Goal: Task Accomplishment & Management: Manage account settings

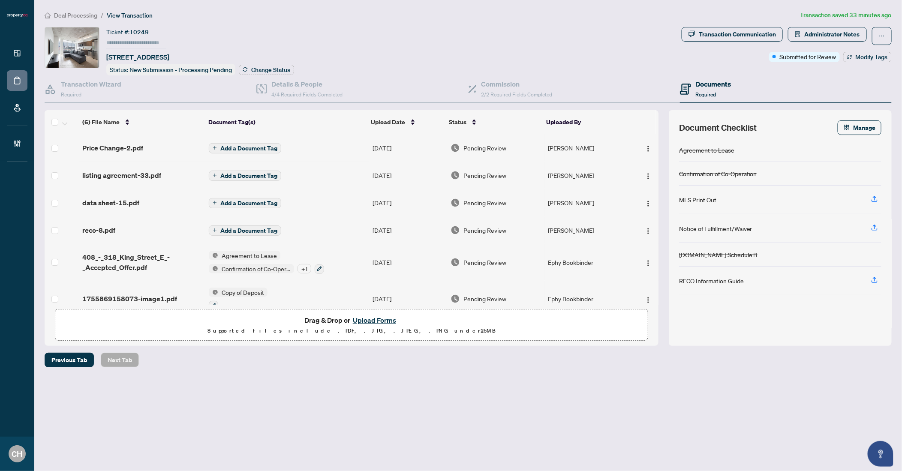
click at [235, 146] on span "Add a Document Tag" at bounding box center [248, 148] width 57 height 6
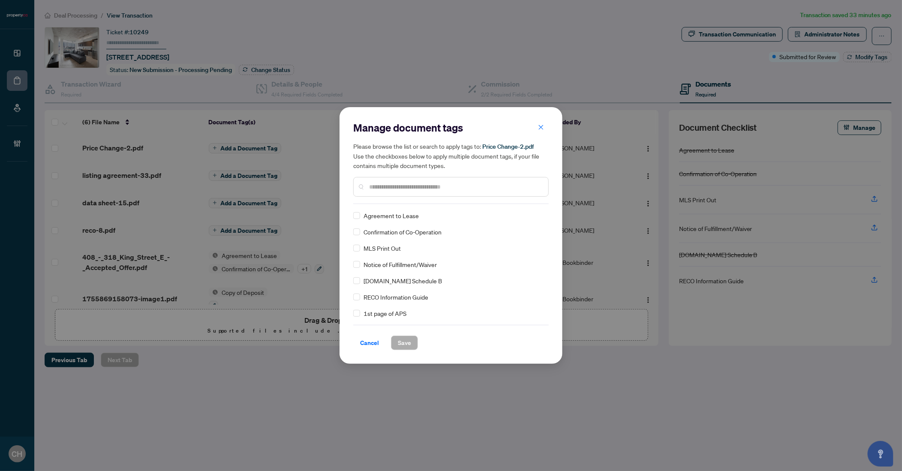
click at [453, 188] on input "text" at bounding box center [455, 186] width 172 height 9
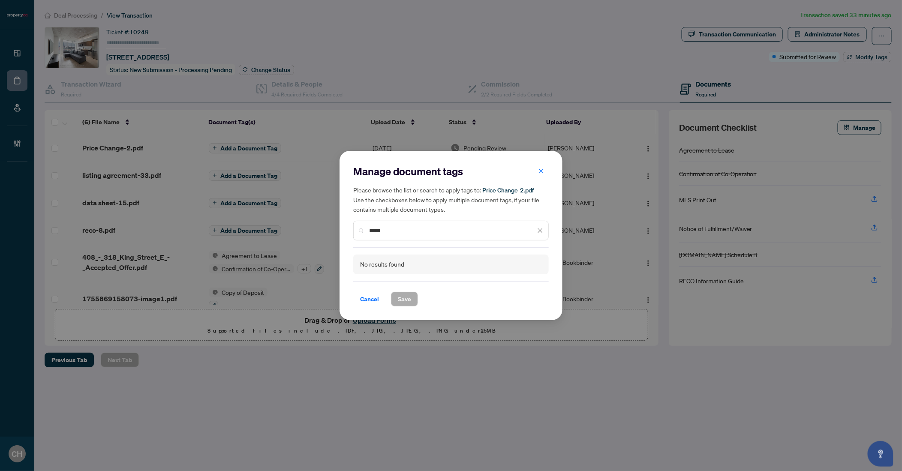
type input "*****"
click at [543, 174] on icon "close" at bounding box center [541, 171] width 6 height 6
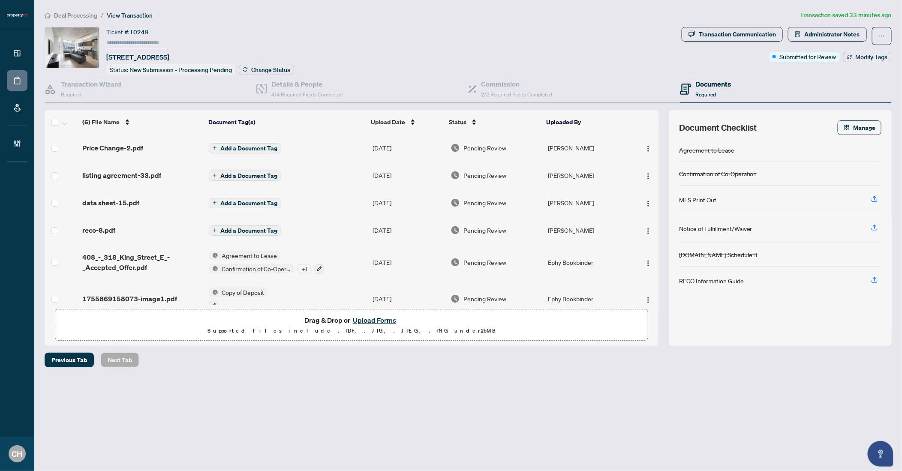
click at [254, 145] on span "Add a Document Tag" at bounding box center [248, 148] width 57 height 6
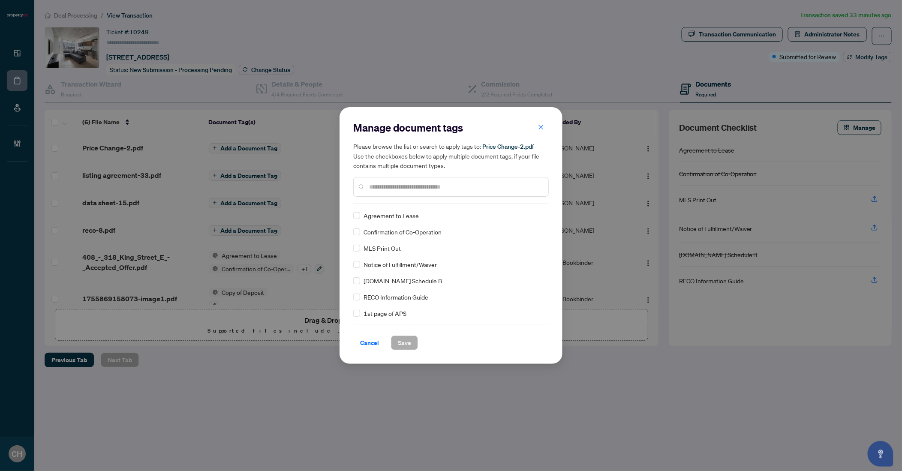
click at [399, 188] on input "text" at bounding box center [455, 186] width 172 height 9
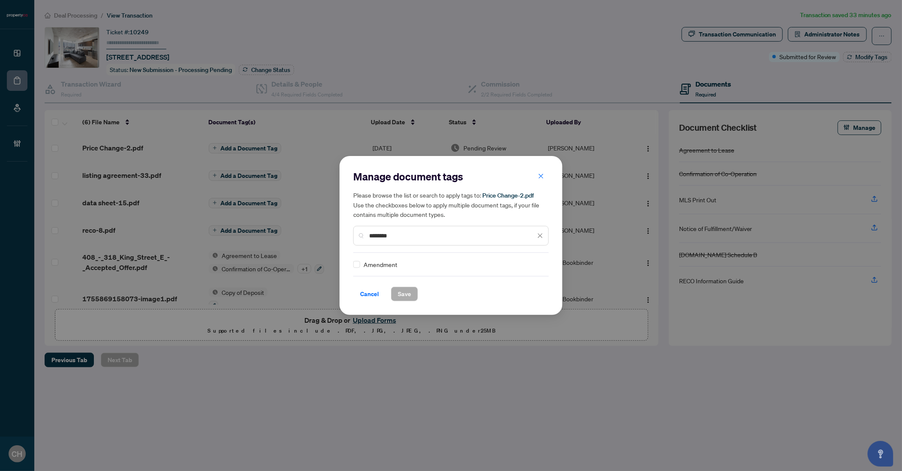
type input "********"
click at [414, 294] on button "Save" at bounding box center [404, 294] width 27 height 15
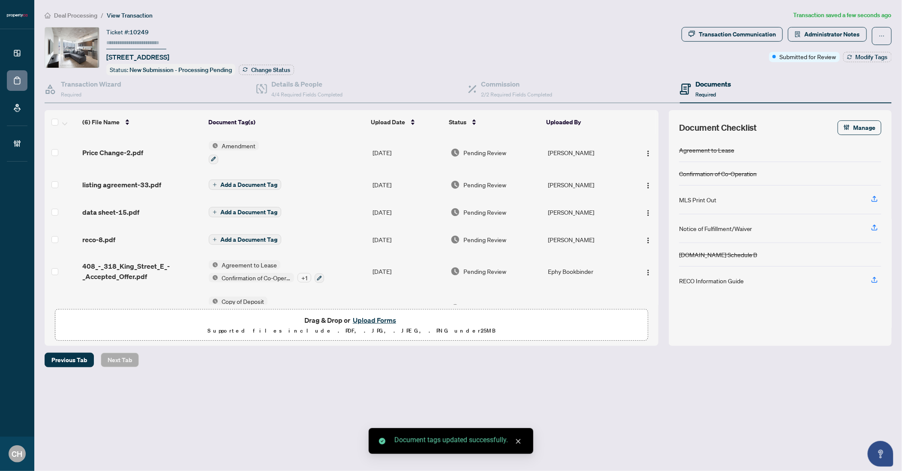
click at [258, 184] on span "Add a Document Tag" at bounding box center [248, 185] width 57 height 6
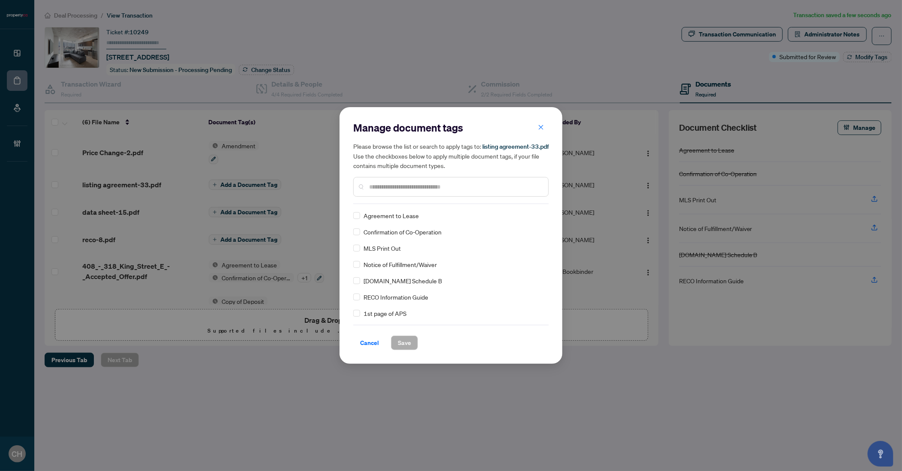
drag, startPoint x: 365, startPoint y: 342, endPoint x: 359, endPoint y: 334, distance: 9.4
click at [365, 342] on span "Cancel" at bounding box center [369, 343] width 19 height 14
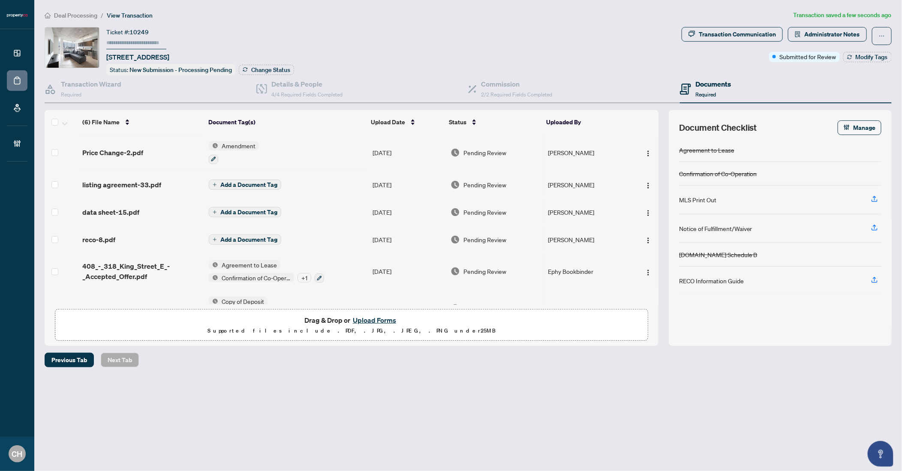
click at [304, 177] on td "Add a Document Tag" at bounding box center [287, 184] width 164 height 27
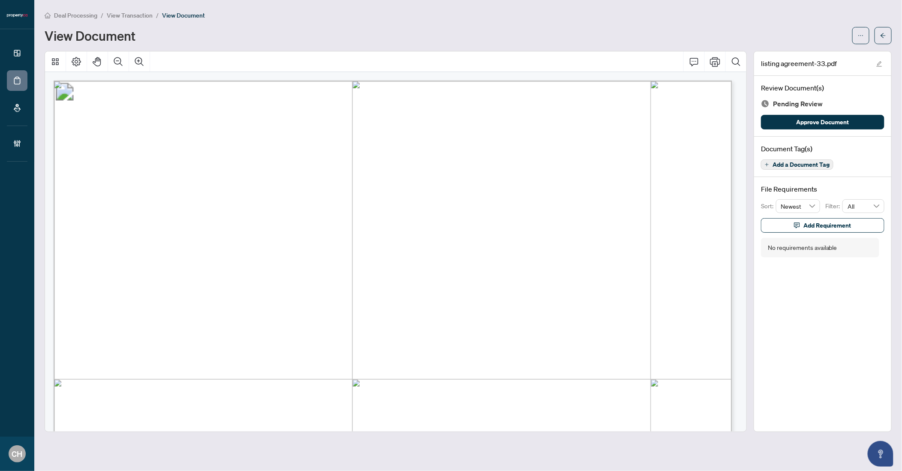
click at [828, 162] on span "Add a Document Tag" at bounding box center [800, 165] width 57 height 6
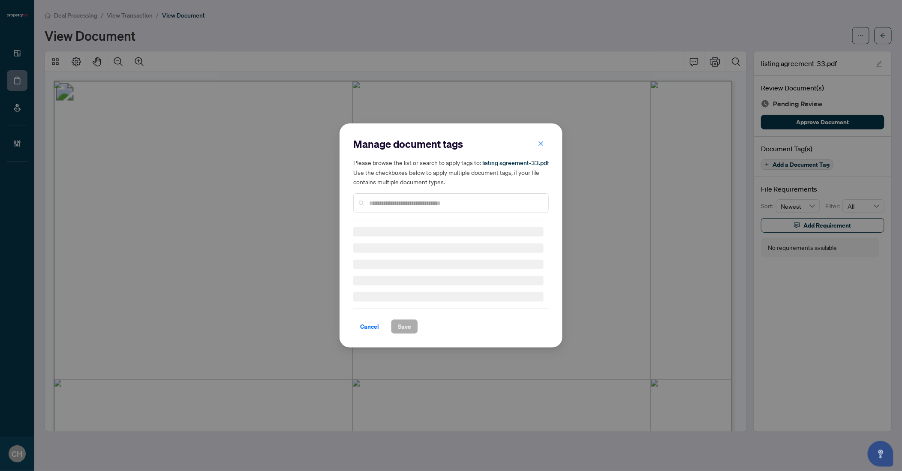
click at [487, 206] on div "Manage document tags Please browse the list or search to apply tags to: listing…" at bounding box center [450, 235] width 195 height 197
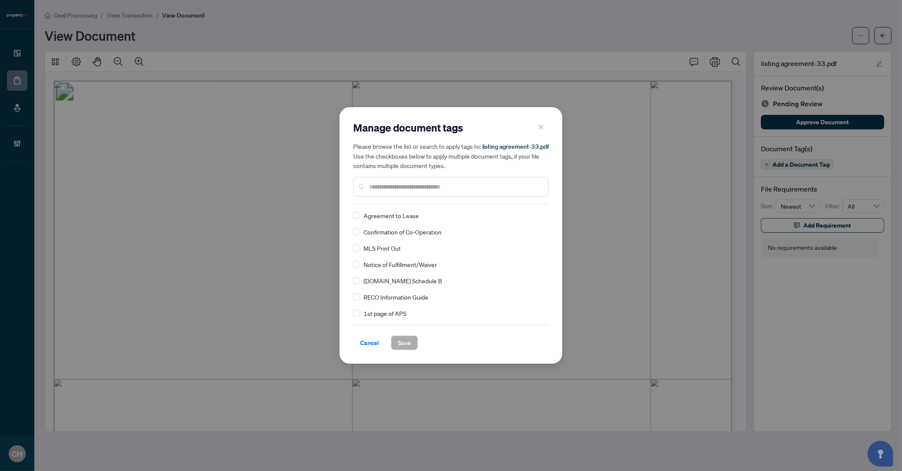
click at [538, 125] on icon "close" at bounding box center [541, 127] width 6 height 6
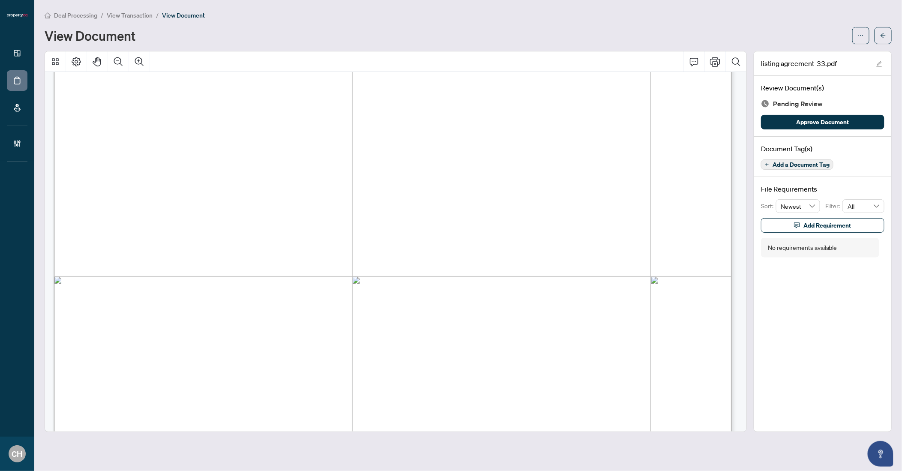
scroll to position [3188, 0]
click at [797, 162] on span "Add a Document Tag" at bounding box center [800, 165] width 57 height 6
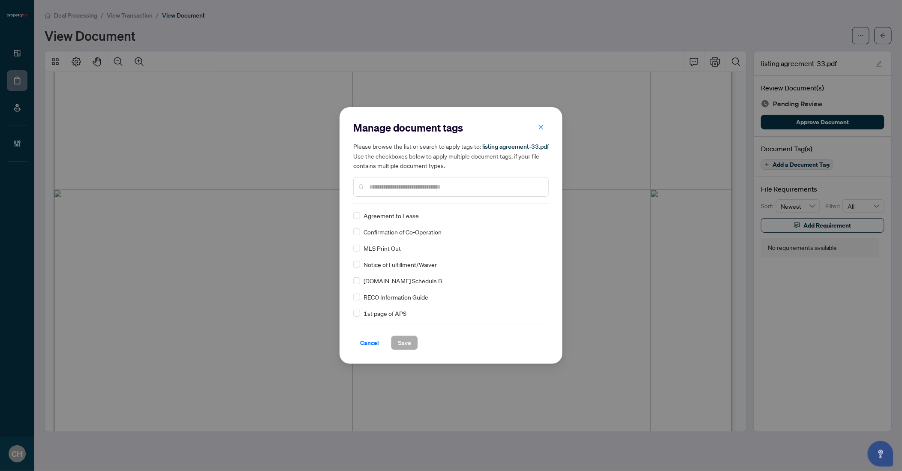
click at [412, 189] on input "text" at bounding box center [455, 186] width 172 height 9
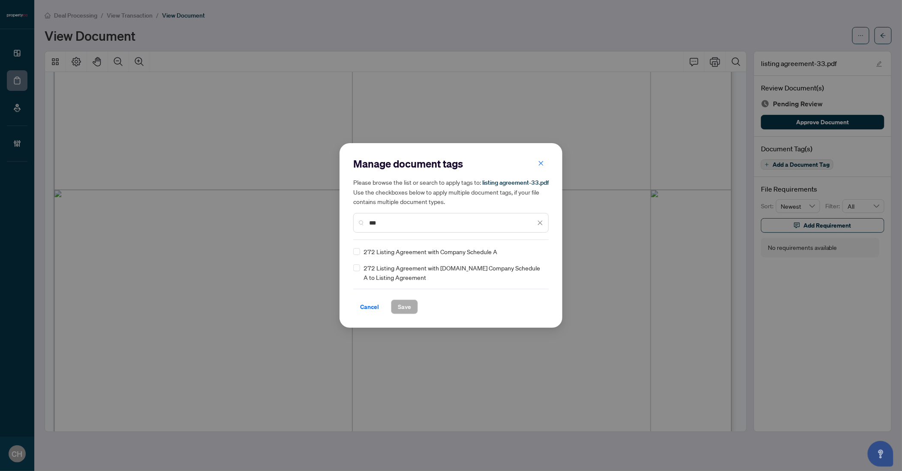
type input "***"
click at [361, 250] on div "272 Listing Agreement with Company Schedule A" at bounding box center [448, 251] width 190 height 9
click at [406, 307] on span "Save" at bounding box center [404, 307] width 13 height 14
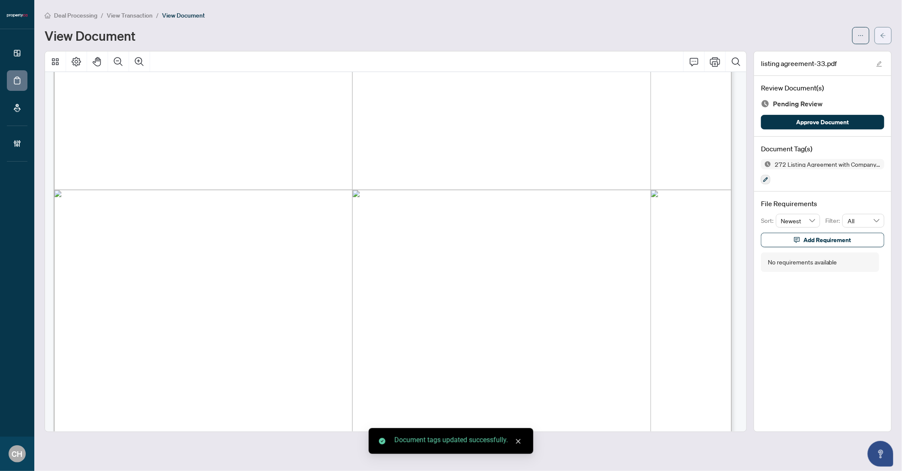
click at [881, 39] on span "button" at bounding box center [883, 36] width 6 height 14
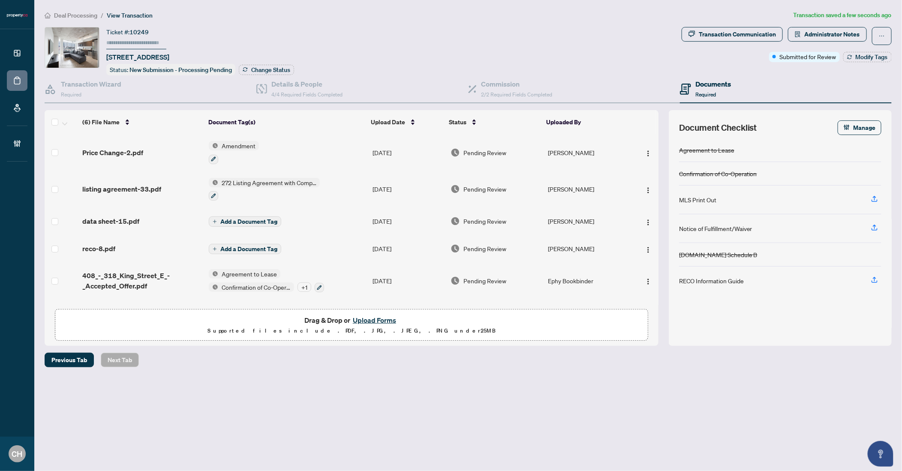
click at [271, 219] on span "Add a Document Tag" at bounding box center [248, 222] width 57 height 6
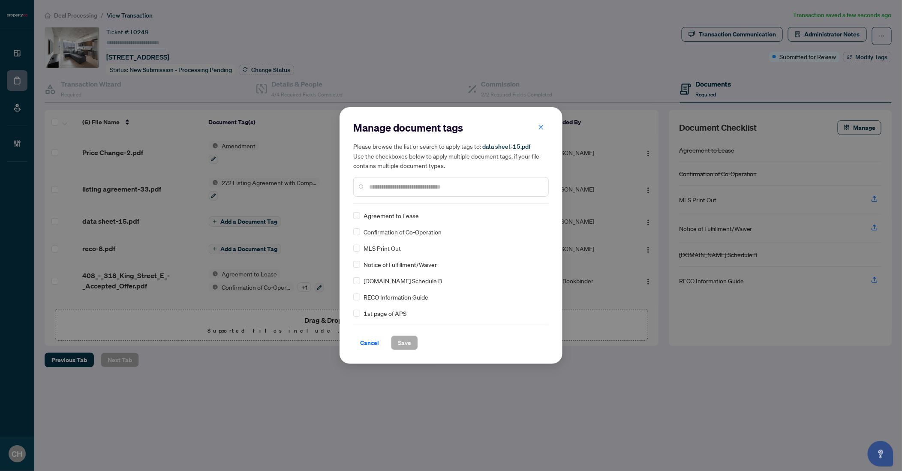
click at [390, 201] on div "Manage document tags Please browse the list or search to apply tags to: data sh…" at bounding box center [450, 162] width 195 height 83
click at [392, 184] on input "text" at bounding box center [455, 186] width 172 height 9
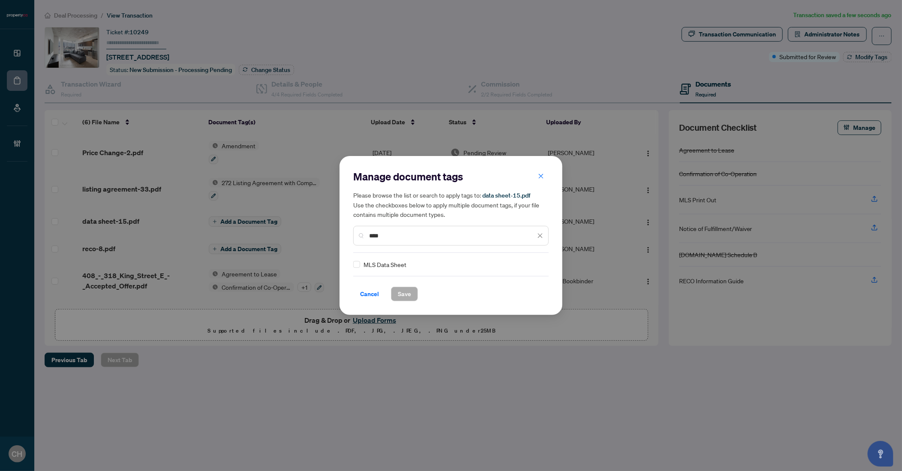
type input "****"
click at [408, 297] on span "Save" at bounding box center [404, 294] width 13 height 14
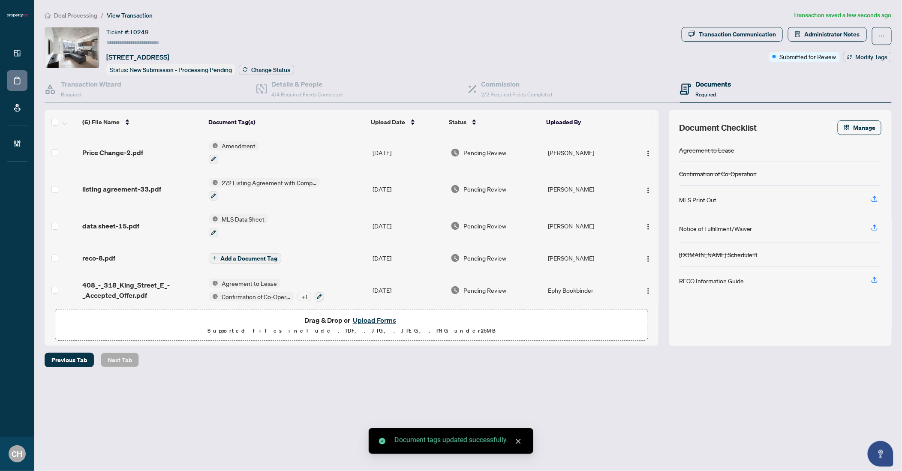
click at [267, 260] on button "Add a Document Tag" at bounding box center [245, 258] width 72 height 10
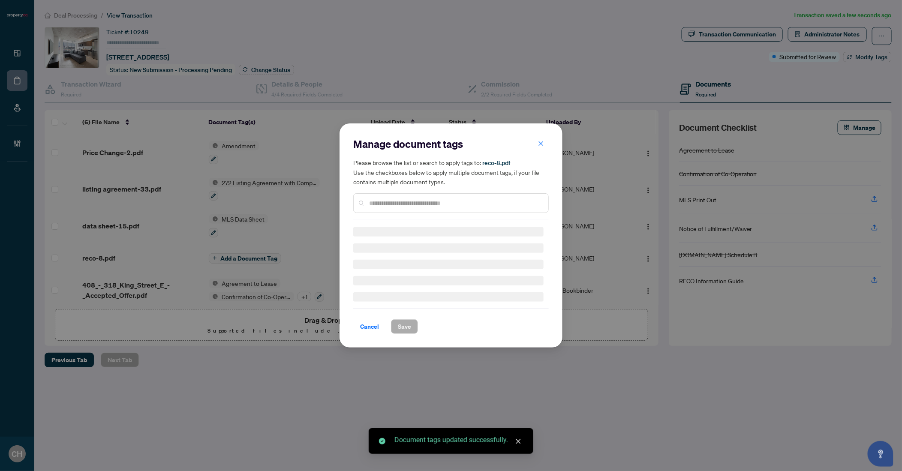
click at [420, 198] on div at bounding box center [450, 203] width 195 height 20
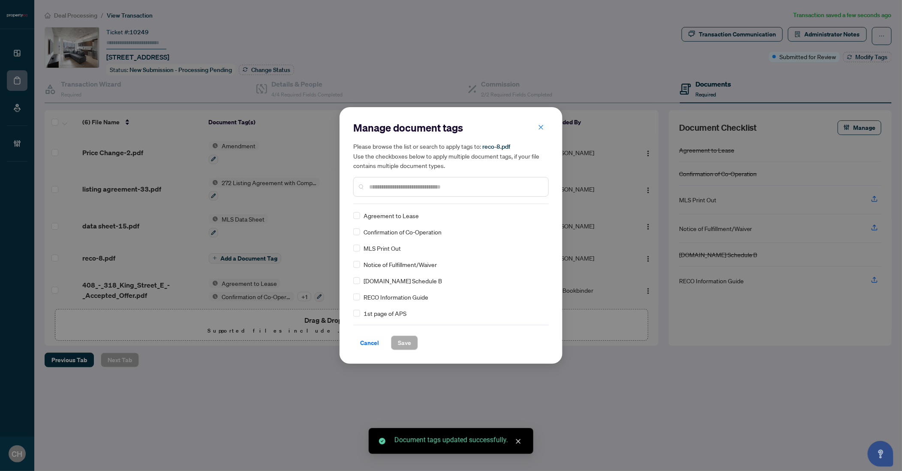
click at [420, 203] on div "Manage document tags Please browse the list or search to apply tags to: reco-8.…" at bounding box center [450, 162] width 195 height 83
click at [388, 298] on span "RECO Information Guide" at bounding box center [395, 296] width 65 height 9
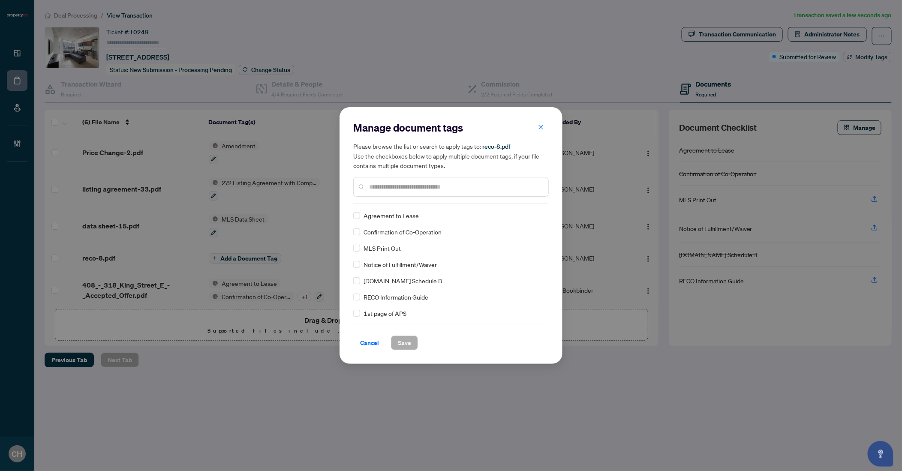
click at [360, 297] on div "RECO Information Guide" at bounding box center [448, 296] width 190 height 9
click at [406, 340] on span "Save" at bounding box center [404, 343] width 13 height 14
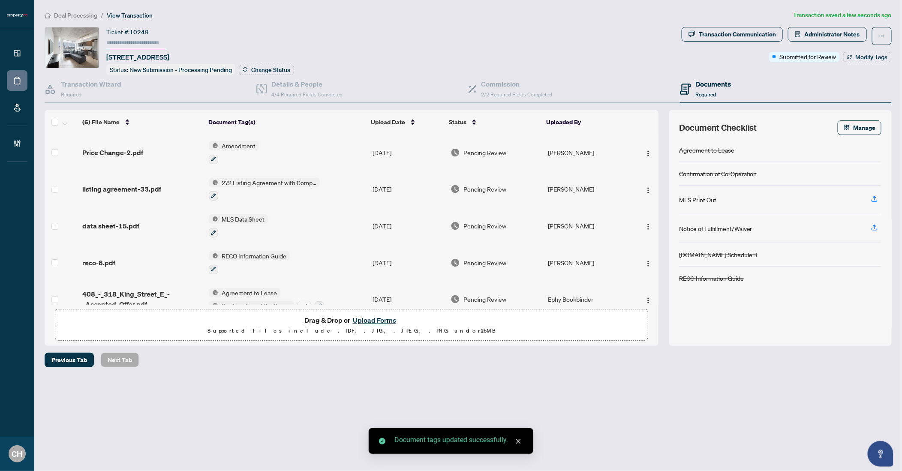
scroll to position [50, 0]
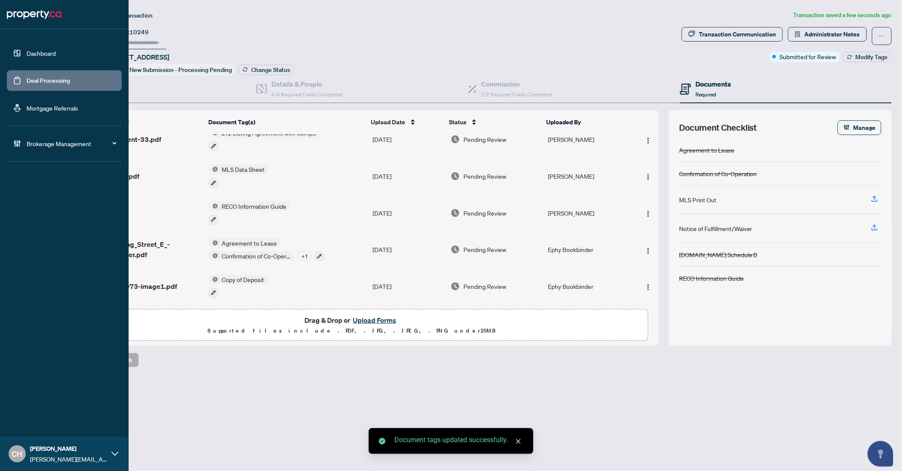
click at [32, 81] on link "Deal Processing" at bounding box center [48, 81] width 43 height 8
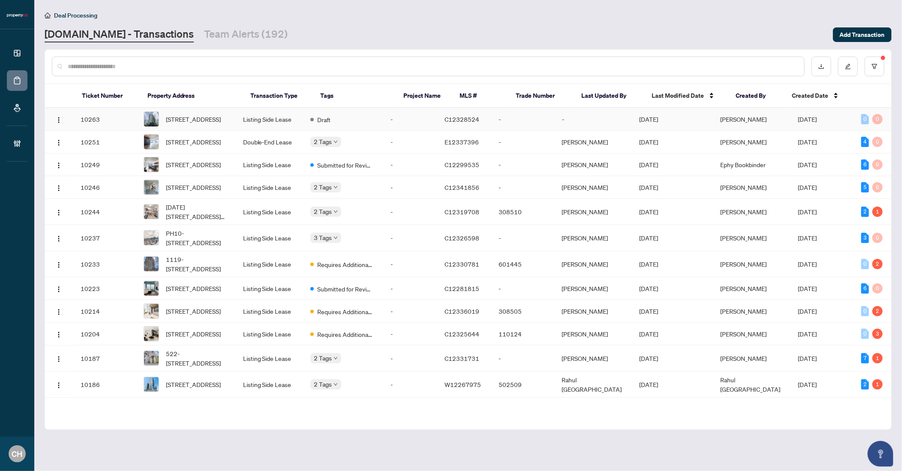
click at [298, 122] on td "Listing Side Lease" at bounding box center [270, 119] width 68 height 23
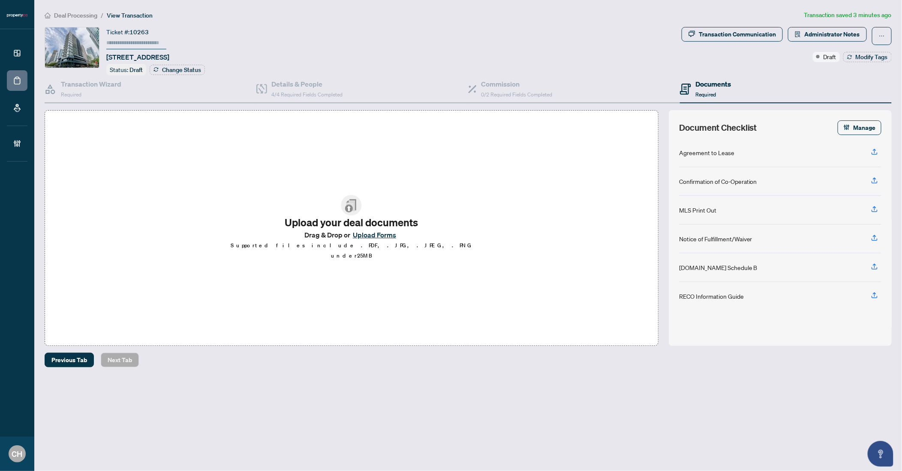
click at [708, 93] on span "Required" at bounding box center [705, 94] width 21 height 6
click at [89, 82] on h4 "Transaction Wizard" at bounding box center [91, 84] width 60 height 10
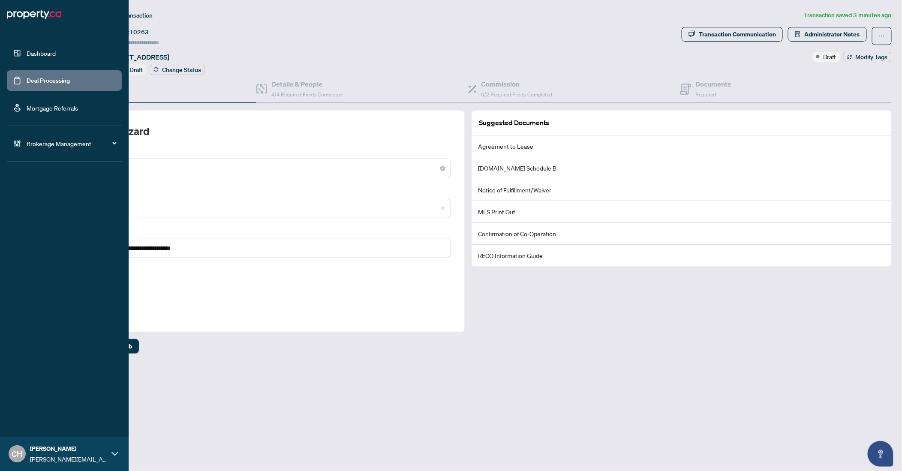
click at [27, 78] on link "Deal Processing" at bounding box center [48, 81] width 43 height 8
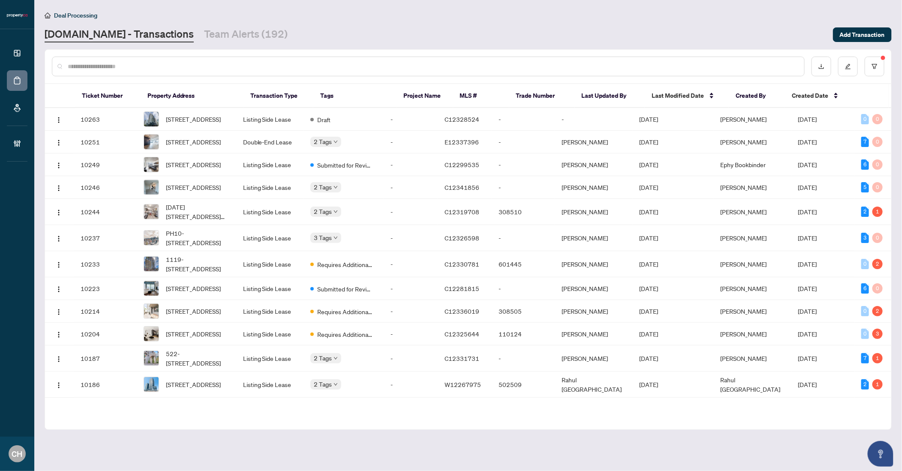
click at [474, 66] on input "text" at bounding box center [432, 66] width 729 height 9
click at [399, 193] on td "-" at bounding box center [411, 187] width 54 height 23
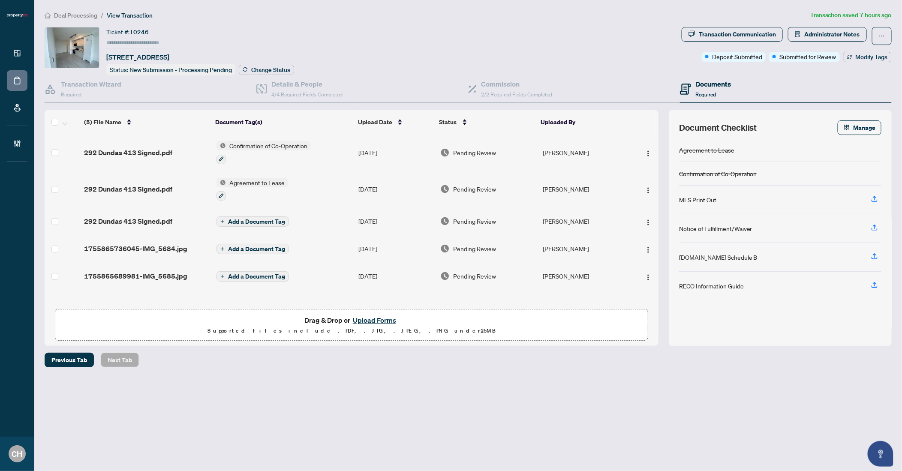
click at [167, 224] on td "292 Dundas 413 Signed.pdf" at bounding box center [147, 220] width 132 height 27
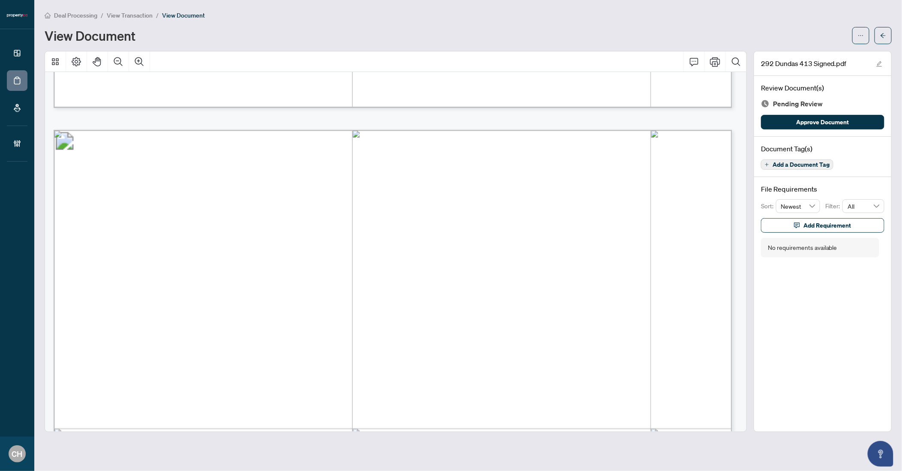
scroll to position [1752, 0]
click at [775, 162] on span "Add a Document Tag" at bounding box center [800, 165] width 57 height 6
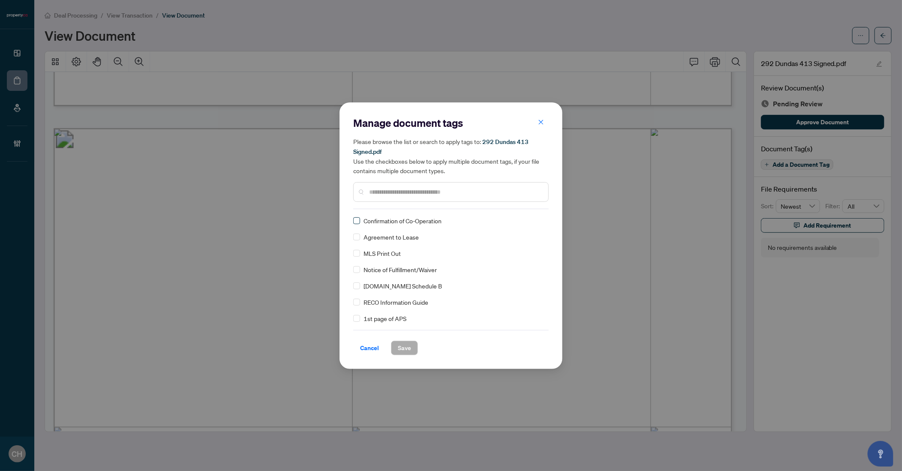
click at [359, 225] on div "Confirmation of Co-Operation Agreement to Lease MLS Print Out Notice of Fulfill…" at bounding box center [450, 269] width 195 height 107
click at [415, 351] on button "Save" at bounding box center [404, 348] width 27 height 15
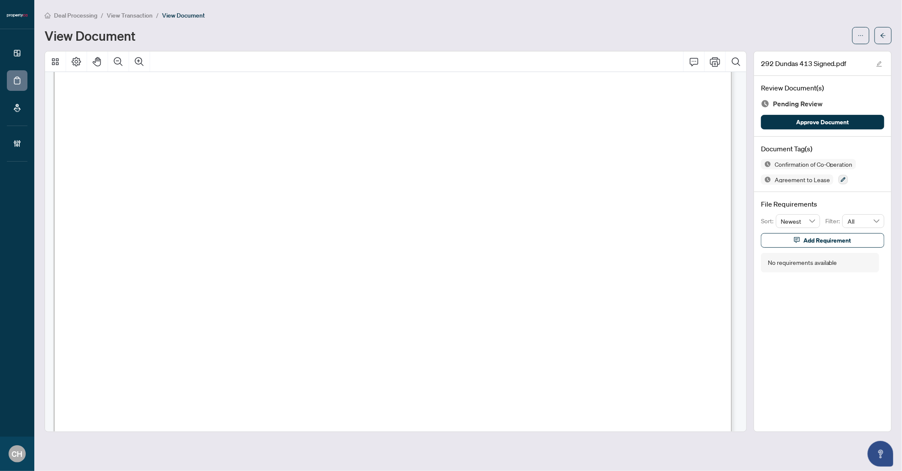
scroll to position [18534, 0]
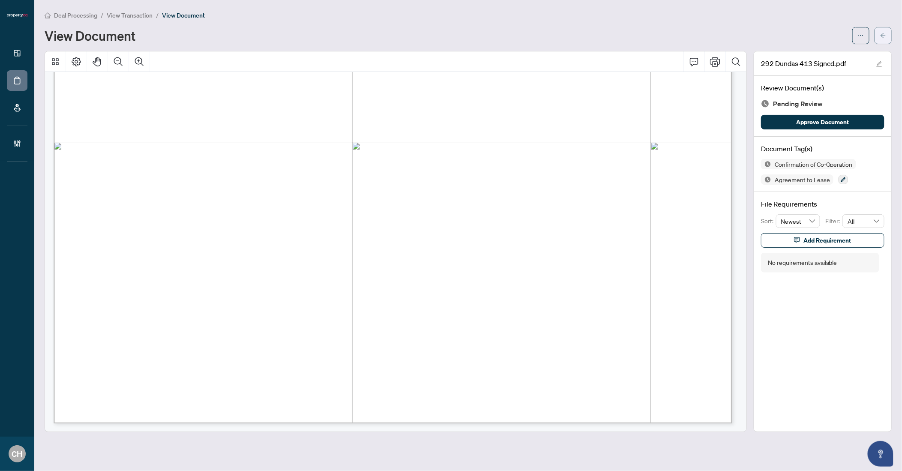
click at [881, 40] on span "button" at bounding box center [883, 36] width 6 height 14
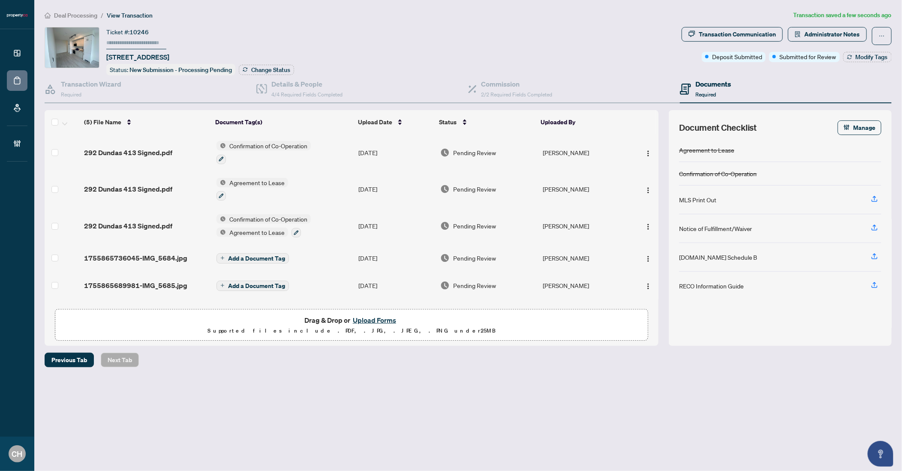
click at [309, 272] on td "Add a Document Tag" at bounding box center [284, 285] width 142 height 27
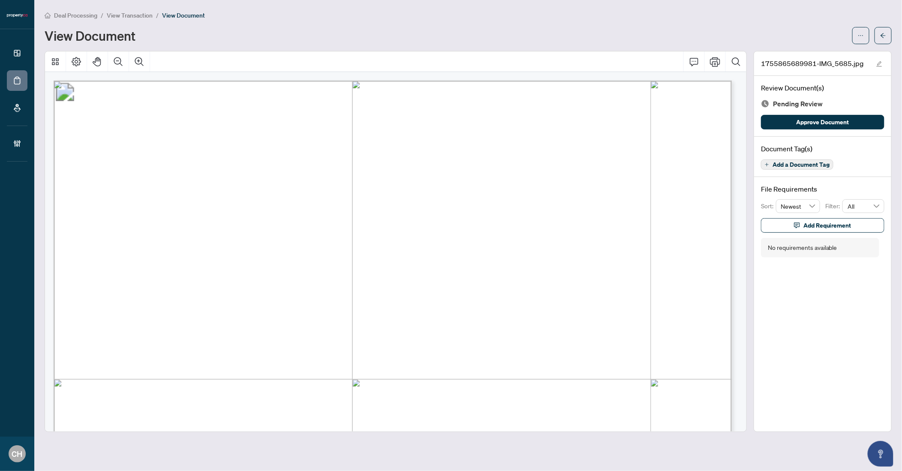
click at [849, 32] on div "View Document" at bounding box center [468, 35] width 847 height 17
click at [854, 30] on button "button" at bounding box center [860, 35] width 17 height 17
click at [818, 53] on span "Download" at bounding box center [829, 53] width 65 height 9
click at [887, 31] on button "button" at bounding box center [882, 35] width 17 height 17
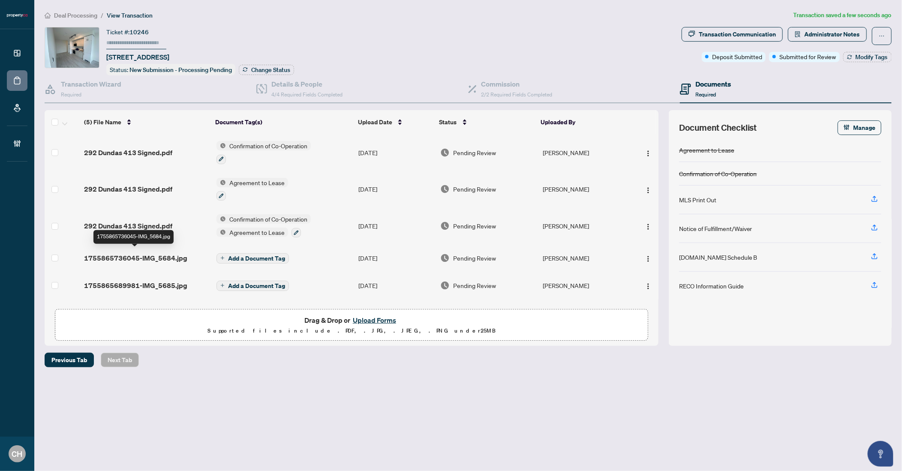
click at [179, 258] on span "1755865736045-IMG_5684.jpg" at bounding box center [135, 258] width 103 height 10
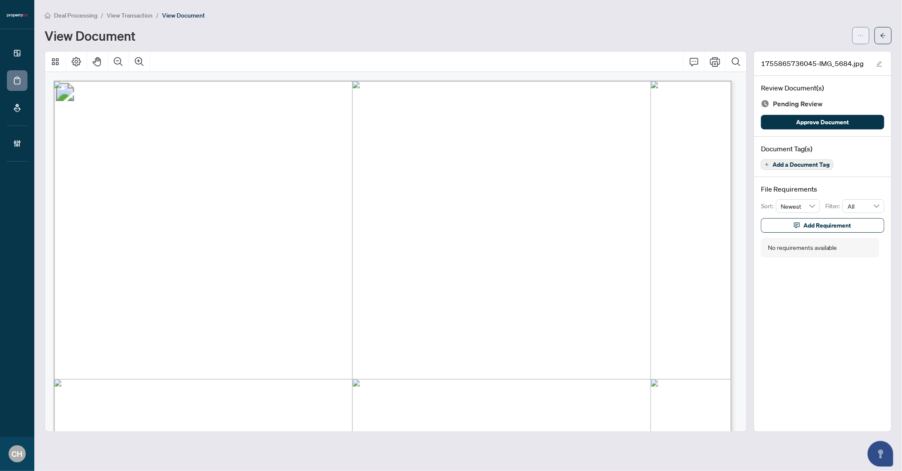
click at [867, 27] on button "button" at bounding box center [860, 35] width 17 height 17
click at [824, 56] on span "Download" at bounding box center [829, 53] width 65 height 9
click at [797, 296] on div "1755865736045-IMG_5684.jpg Review Document(s) Pending Review Approve Document D…" at bounding box center [822, 241] width 138 height 381
click at [881, 36] on icon "arrow-left" at bounding box center [883, 36] width 6 height 6
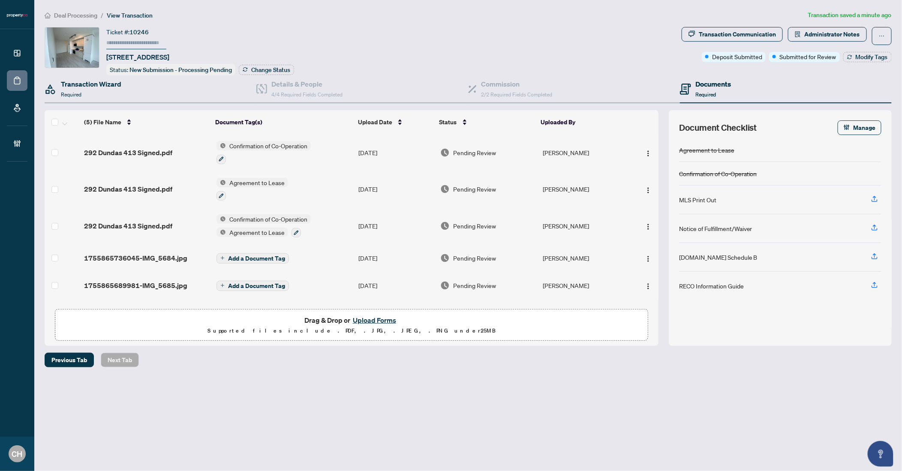
click at [137, 87] on div "Transaction Wizard Required" at bounding box center [151, 89] width 212 height 28
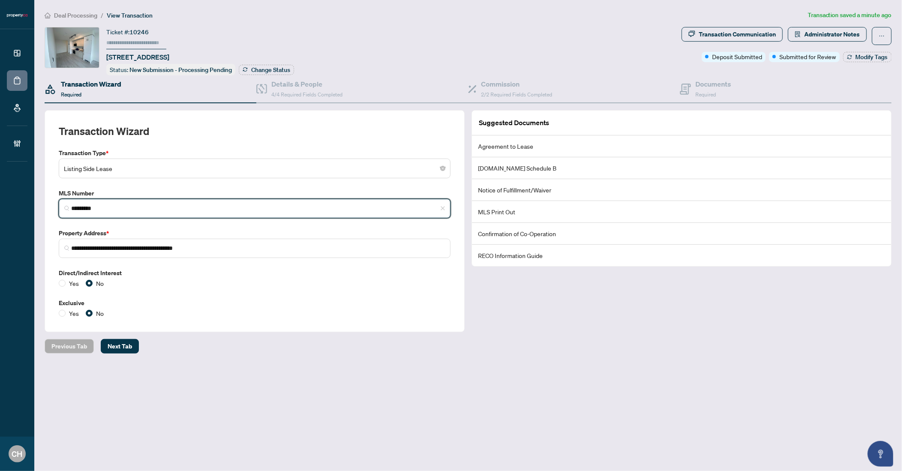
click at [87, 207] on input "*********" at bounding box center [258, 208] width 374 height 9
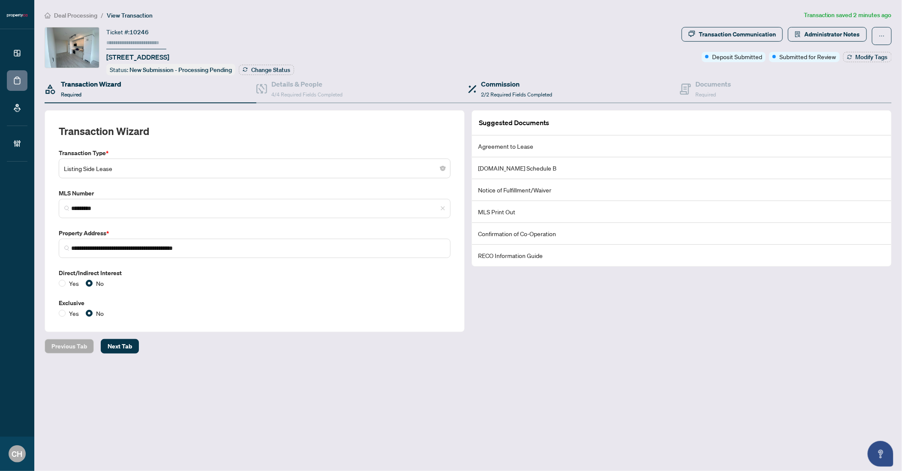
click at [604, 84] on div "Commission 2/2 Required Fields Completed" at bounding box center [574, 89] width 212 height 28
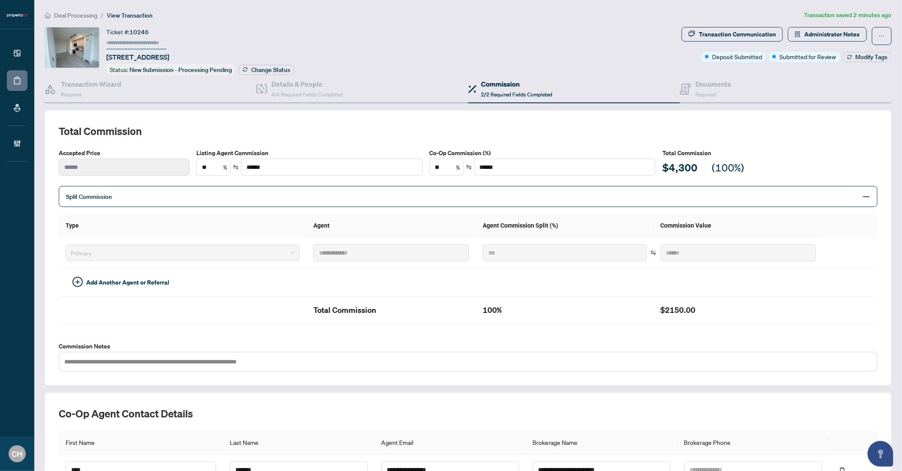
drag, startPoint x: 829, startPoint y: 97, endPoint x: 898, endPoint y: 100, distance: 69.5
click at [829, 96] on div "Documents Required" at bounding box center [786, 89] width 212 height 28
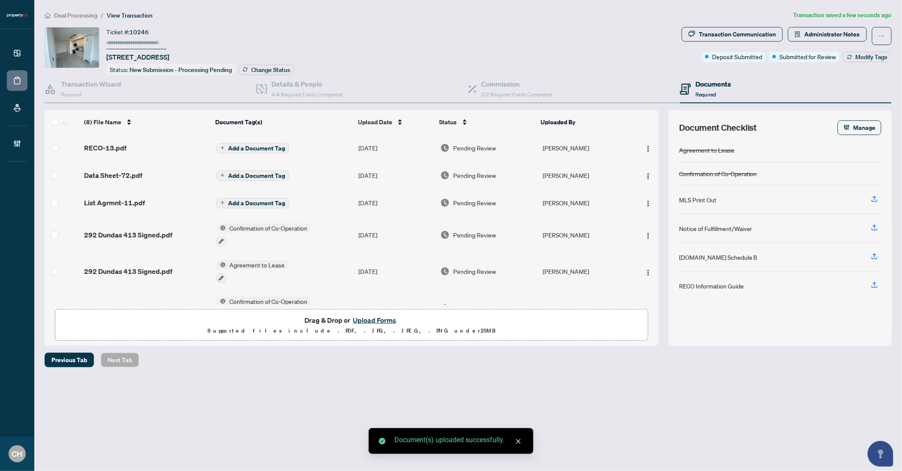
click at [167, 204] on div "List Agrmnt-11.pdf" at bounding box center [147, 203] width 126 height 10
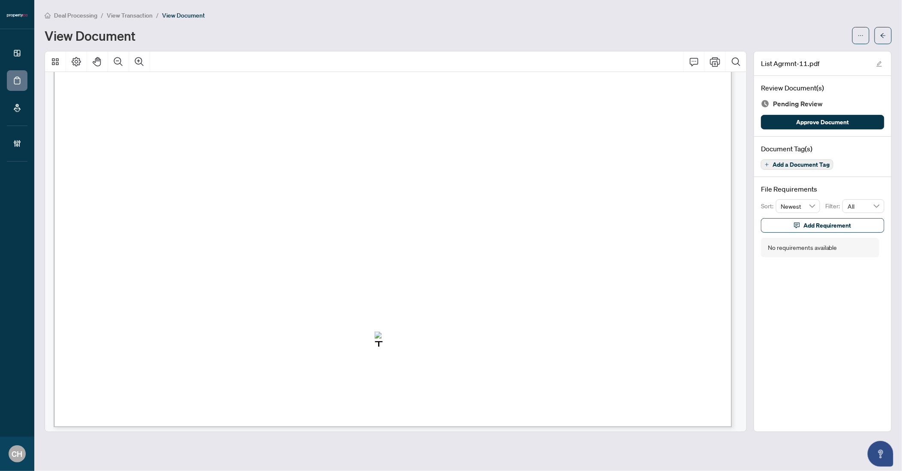
scroll to position [3235, 0]
click at [821, 165] on span "Add a Document Tag" at bounding box center [800, 165] width 57 height 6
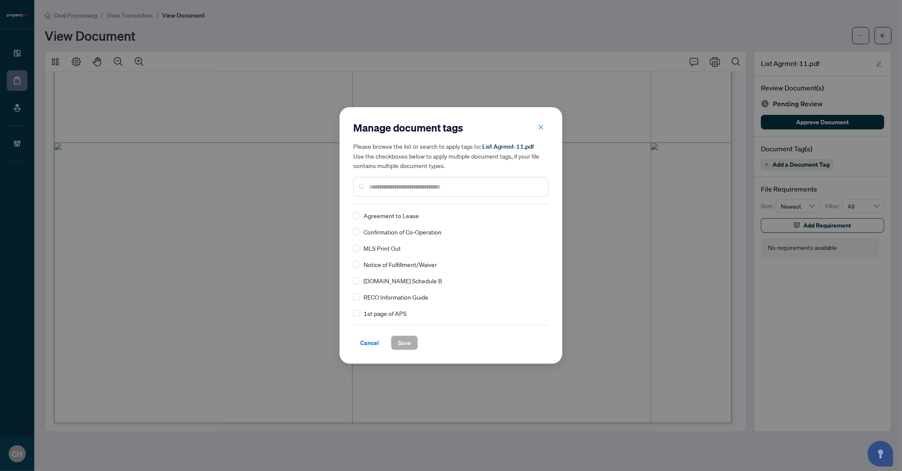
click at [435, 182] on div at bounding box center [450, 187] width 195 height 20
click at [434, 183] on input "text" at bounding box center [455, 186] width 172 height 9
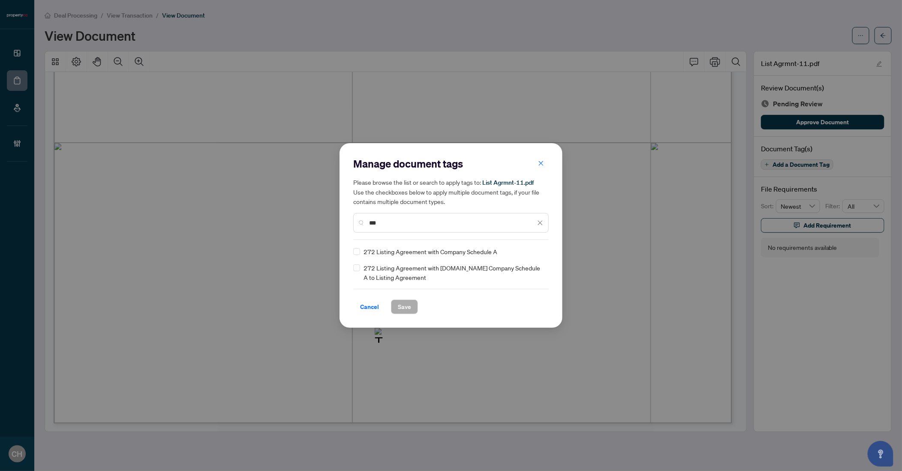
type input "***"
click at [408, 309] on span "Save" at bounding box center [404, 307] width 13 height 14
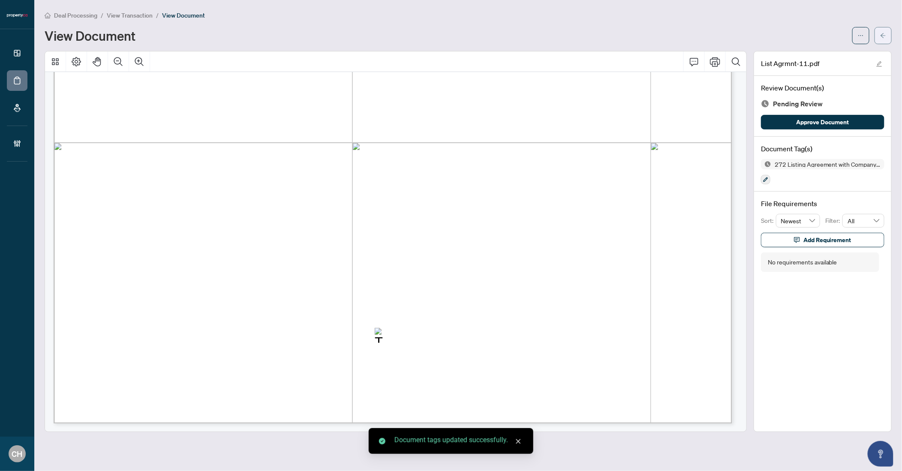
click at [884, 29] on span "button" at bounding box center [883, 36] width 6 height 14
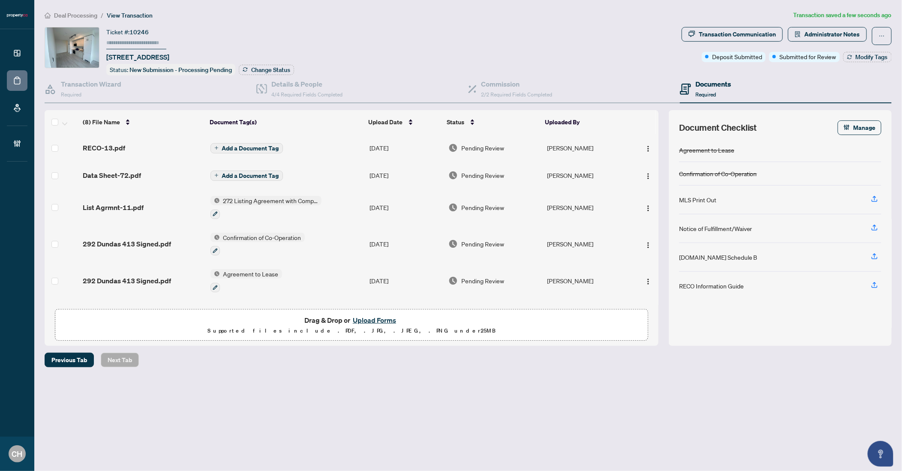
click at [244, 139] on td "Add a Document Tag" at bounding box center [286, 147] width 159 height 27
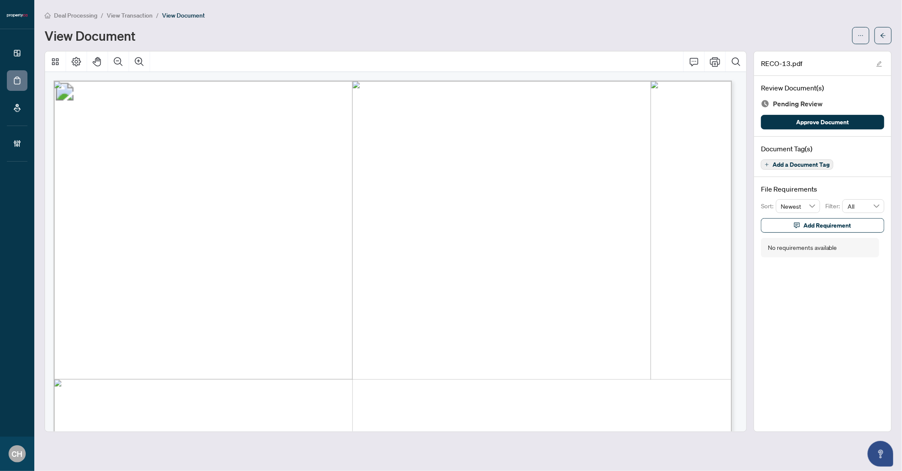
click at [787, 163] on span "Add a Document Tag" at bounding box center [800, 165] width 57 height 6
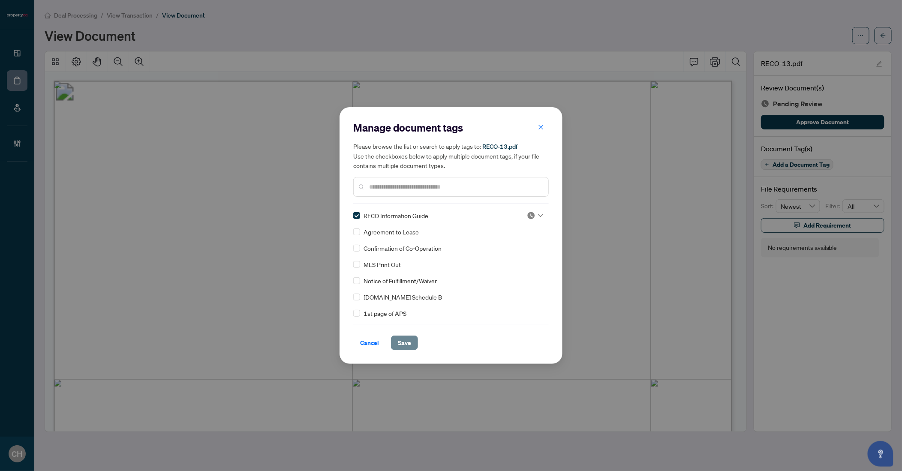
click at [402, 339] on span "Save" at bounding box center [404, 343] width 13 height 14
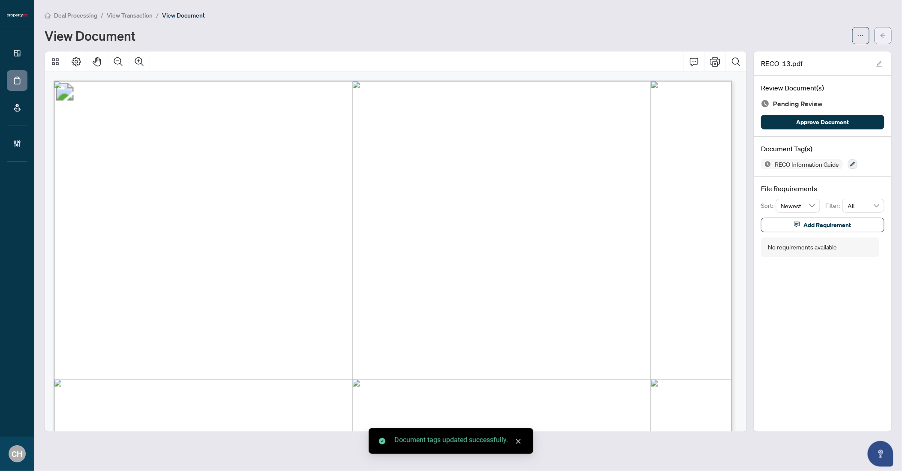
click at [884, 36] on icon "arrow-left" at bounding box center [883, 36] width 6 height 6
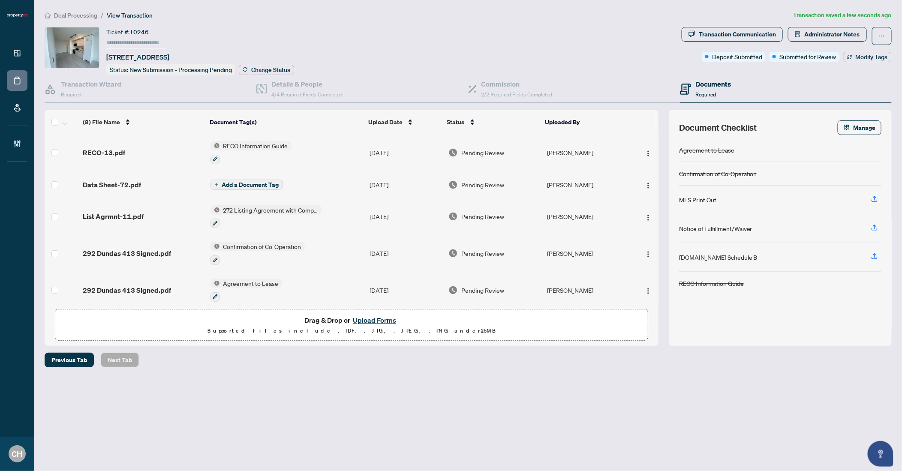
click at [339, 190] on td "Add a Document Tag" at bounding box center [286, 184] width 159 height 27
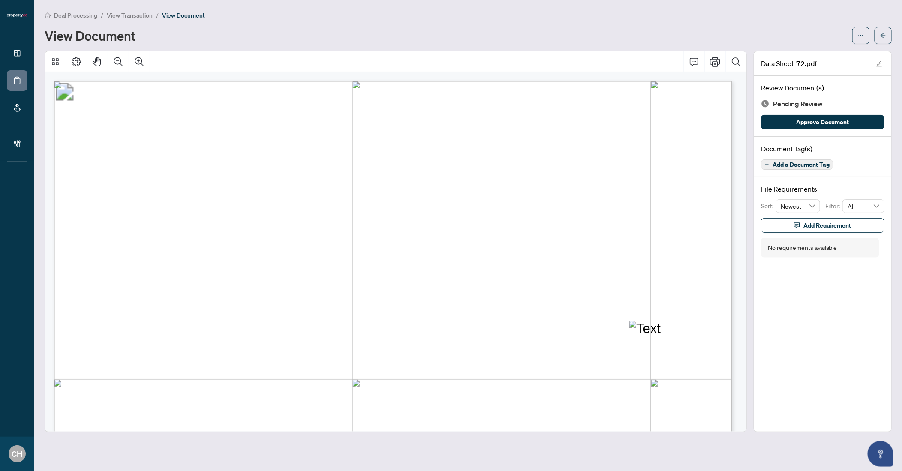
click at [821, 165] on span "Add a Document Tag" at bounding box center [800, 165] width 57 height 6
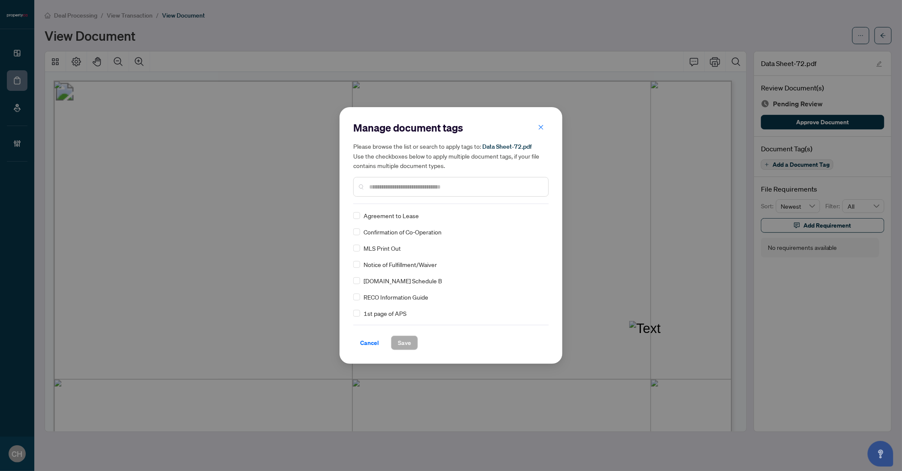
click at [415, 175] on div "Please browse the list or search to apply tags to: Data Sheet-72.pdf Use the ch…" at bounding box center [450, 168] width 195 height 55
click at [411, 187] on input "text" at bounding box center [455, 186] width 172 height 9
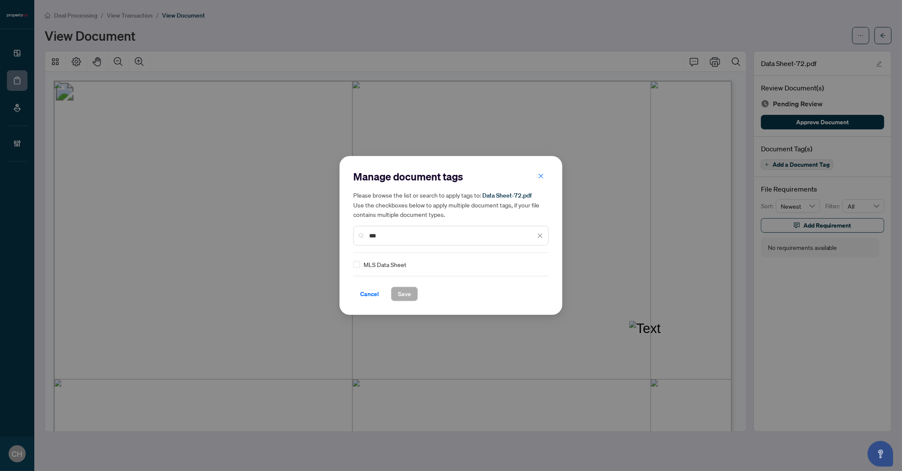
type input "***"
click at [408, 296] on span "Save" at bounding box center [404, 294] width 13 height 14
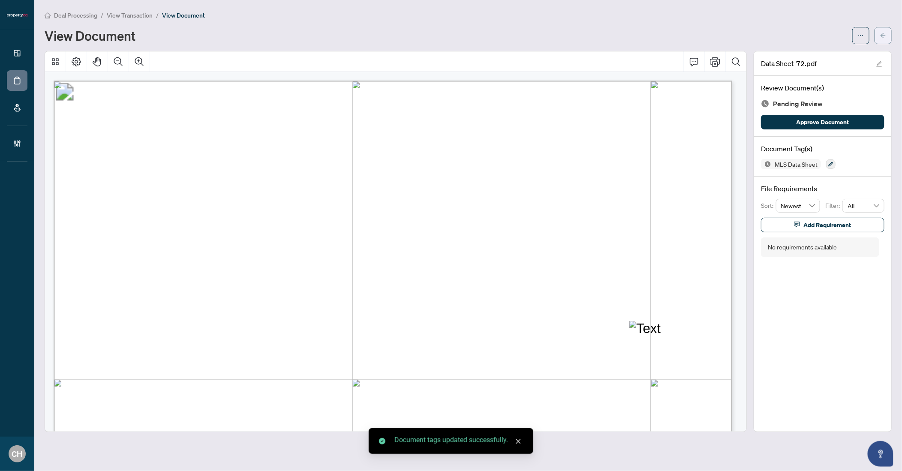
click at [890, 39] on button "button" at bounding box center [882, 35] width 17 height 17
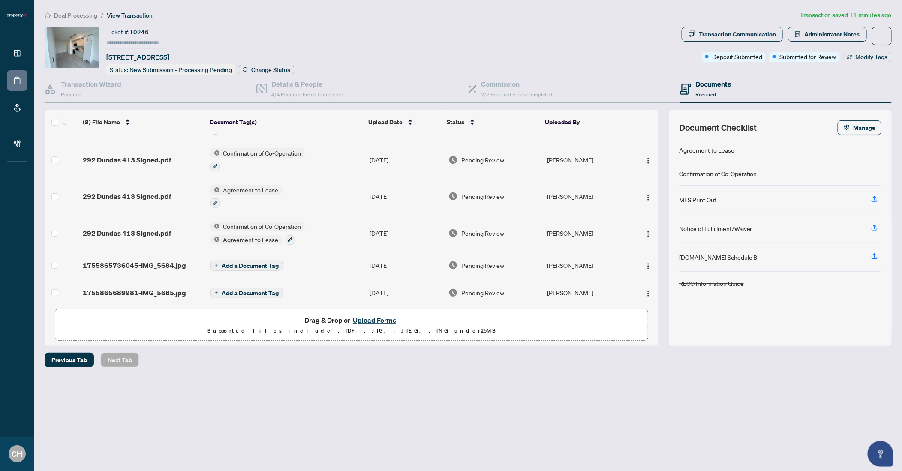
scroll to position [105, 0]
click at [297, 189] on td "Agreement to Lease" at bounding box center [286, 195] width 159 height 37
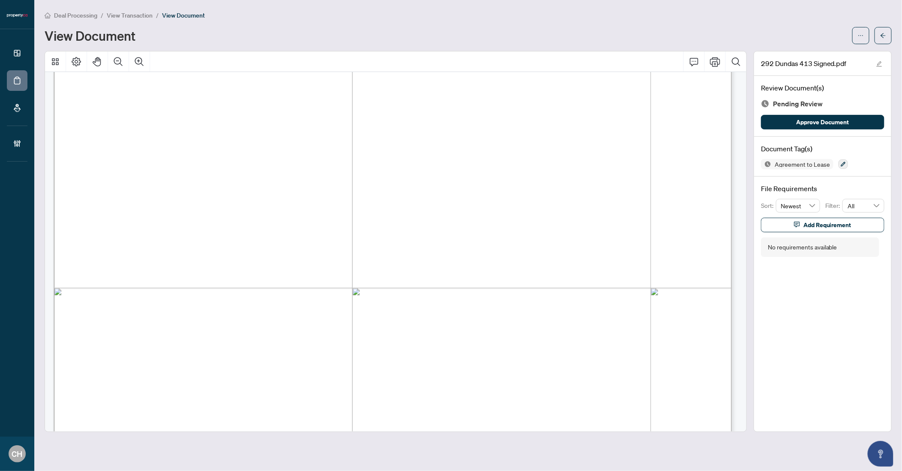
scroll to position [1833, 0]
drag, startPoint x: 229, startPoint y: 186, endPoint x: 308, endPoint y: 185, distance: 78.8
click at [308, 185] on span "[PERSON_NAME], [PERSON_NAME], [PERSON_NAME]" at bounding box center [286, 188] width 246 height 10
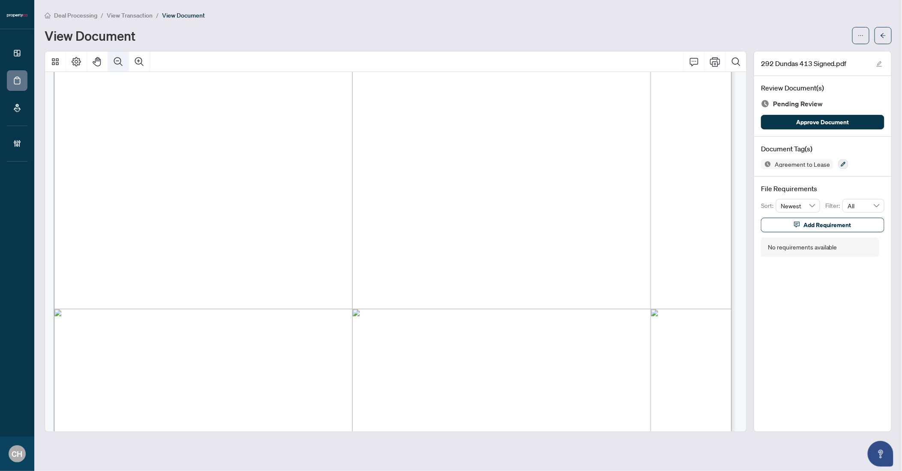
click at [114, 63] on icon "Zoom Out" at bounding box center [118, 62] width 10 height 10
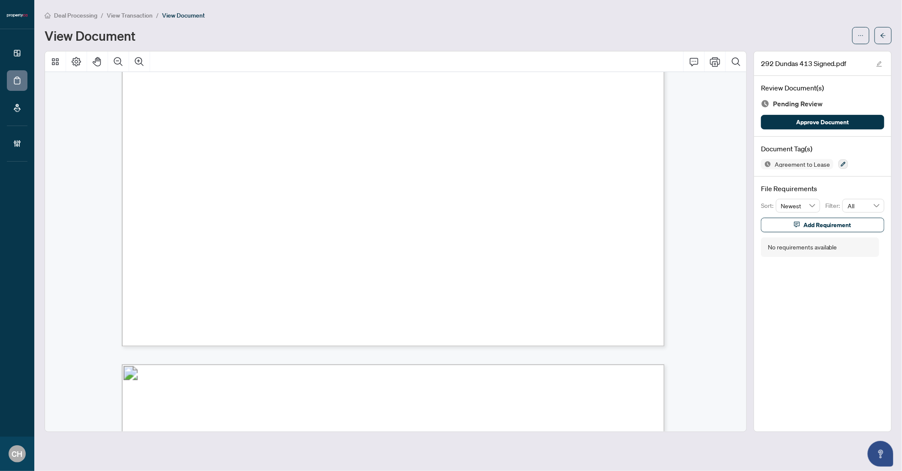
scroll to position [2979, 0]
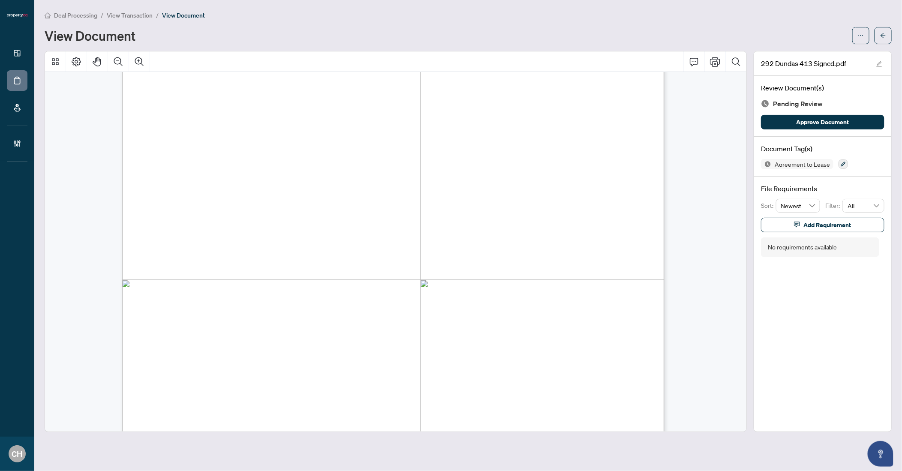
drag, startPoint x: 249, startPoint y: 352, endPoint x: 306, endPoint y: 352, distance: 57.4
drag, startPoint x: 310, startPoint y: 351, endPoint x: 250, endPoint y: 350, distance: 60.0
click at [250, 350] on span "[PERSON_NAME]" at bounding box center [282, 352] width 66 height 8
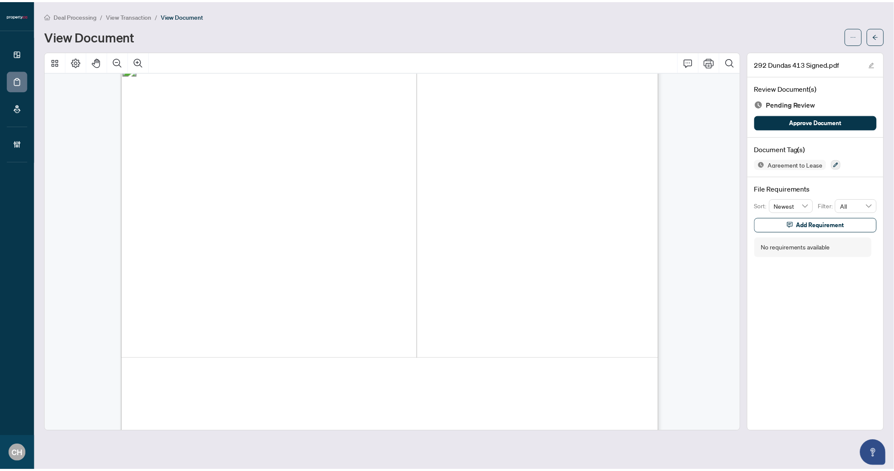
scroll to position [1535, 0]
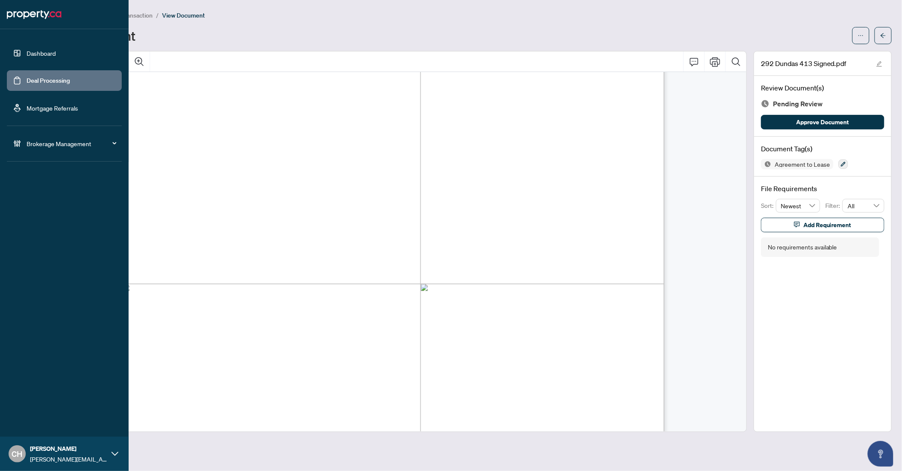
click at [29, 84] on link "Deal Processing" at bounding box center [48, 81] width 43 height 8
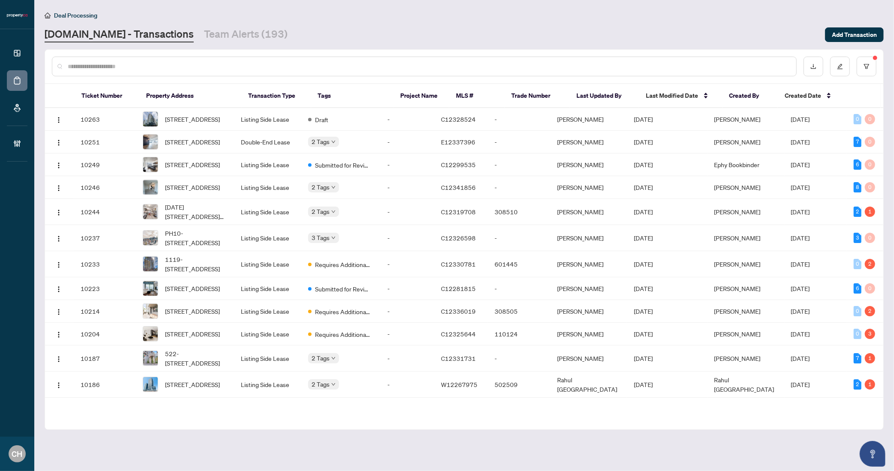
click at [877, 64] on div at bounding box center [464, 66] width 838 height 33
click at [863, 66] on button "button" at bounding box center [867, 67] width 20 height 20
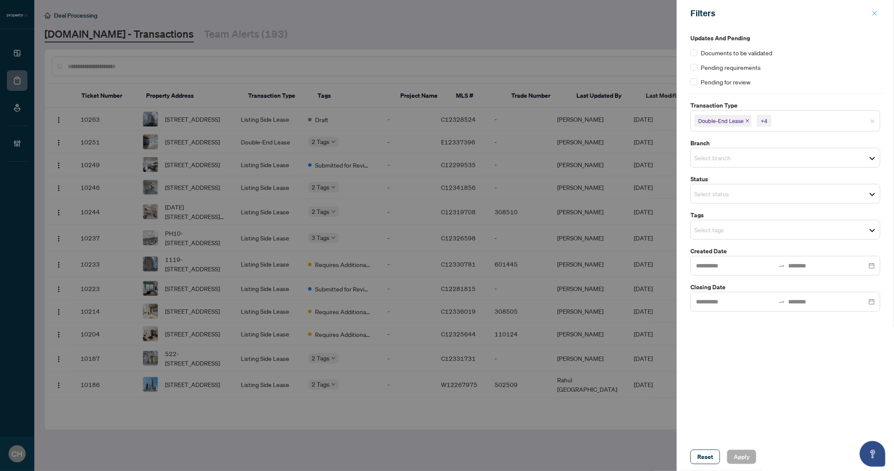
click at [871, 9] on button "button" at bounding box center [874, 13] width 11 height 10
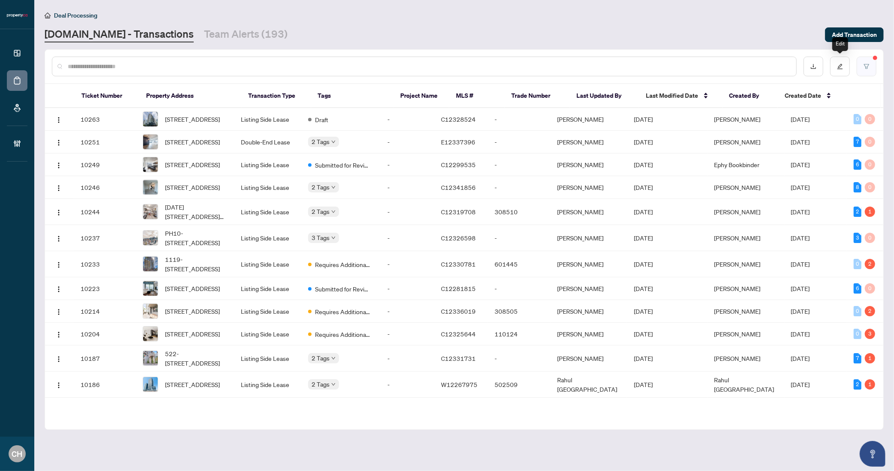
click at [867, 67] on icon "filter" at bounding box center [866, 66] width 5 height 5
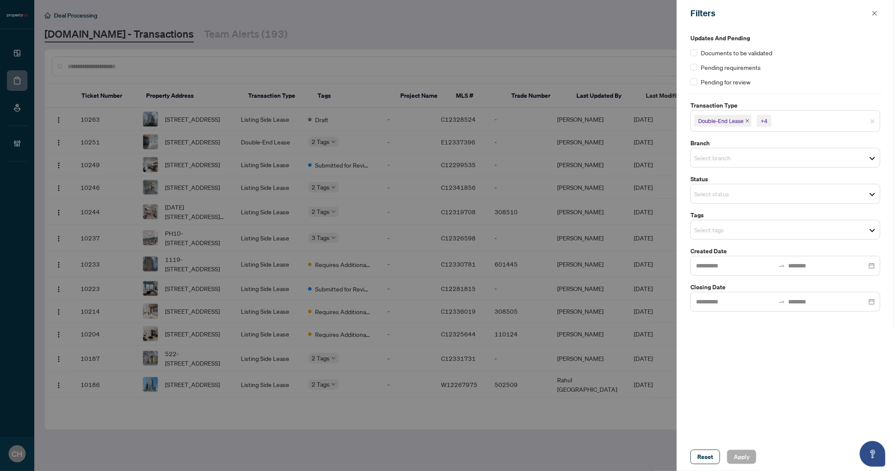
click at [764, 125] on div "+4" at bounding box center [764, 121] width 7 height 9
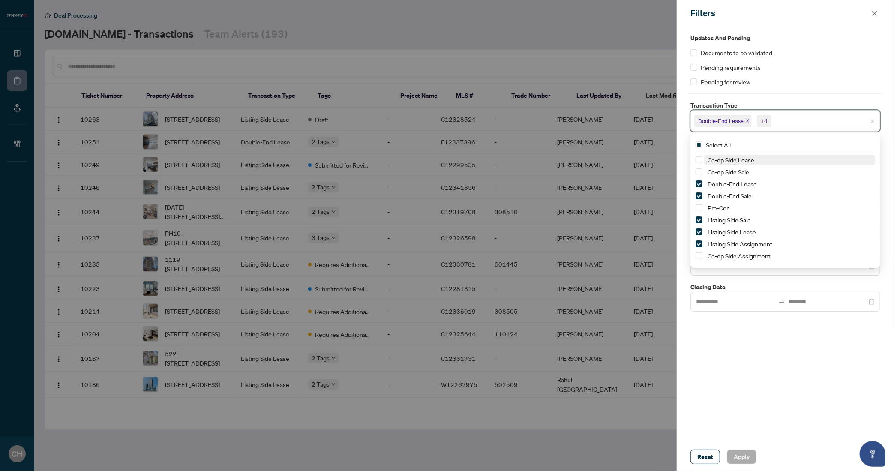
click at [734, 162] on span "Co-op Side Lease" at bounding box center [730, 160] width 47 height 8
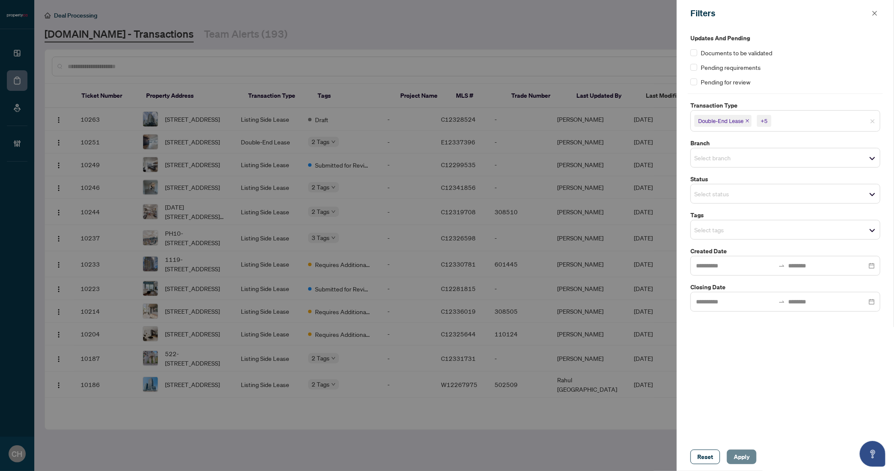
click at [748, 456] on span "Apply" at bounding box center [742, 457] width 16 height 14
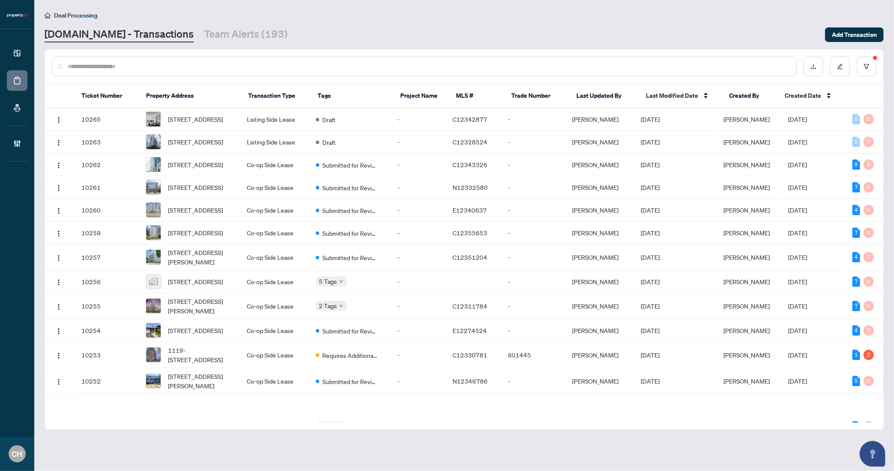
click at [213, 58] on div at bounding box center [424, 67] width 745 height 20
click at [176, 66] on input "text" at bounding box center [429, 66] width 722 height 9
paste input "*********"
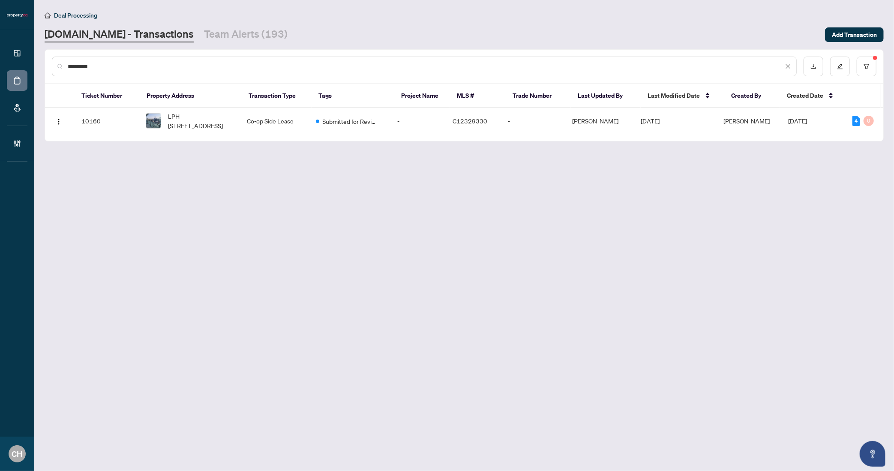
type input "*********"
click at [865, 57] on button "button" at bounding box center [867, 67] width 20 height 20
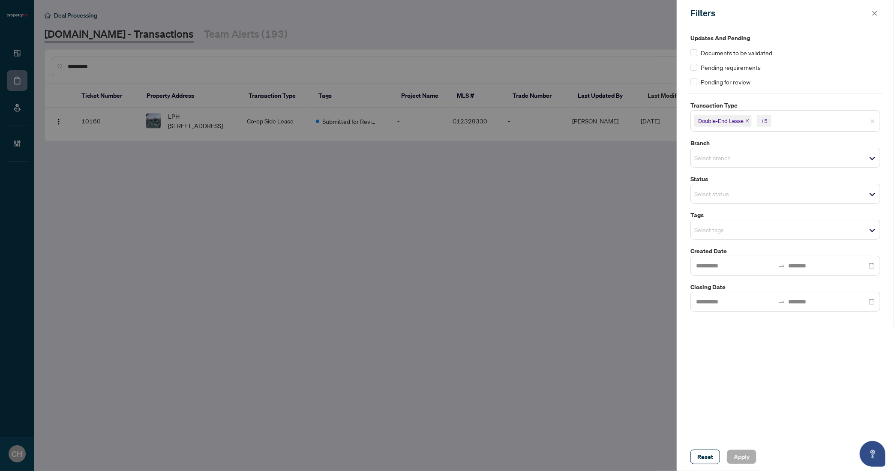
click at [728, 119] on span "Double-End Lease" at bounding box center [720, 121] width 45 height 9
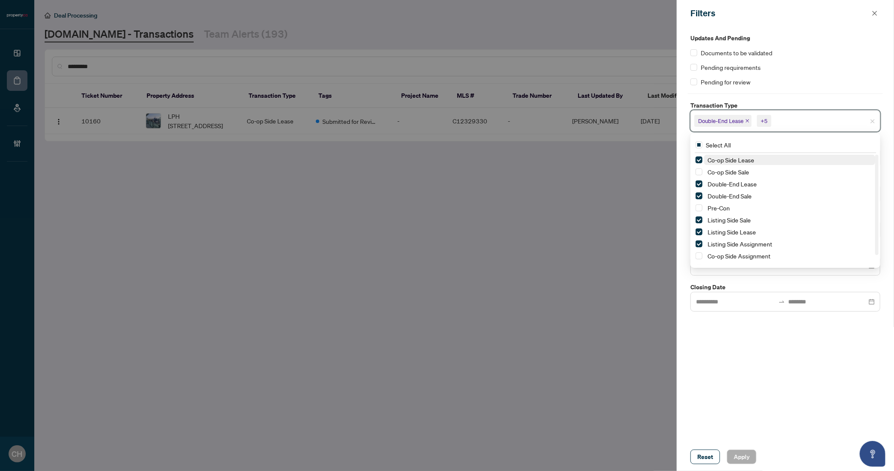
click at [727, 158] on span "Co-op Side Lease" at bounding box center [730, 160] width 47 height 8
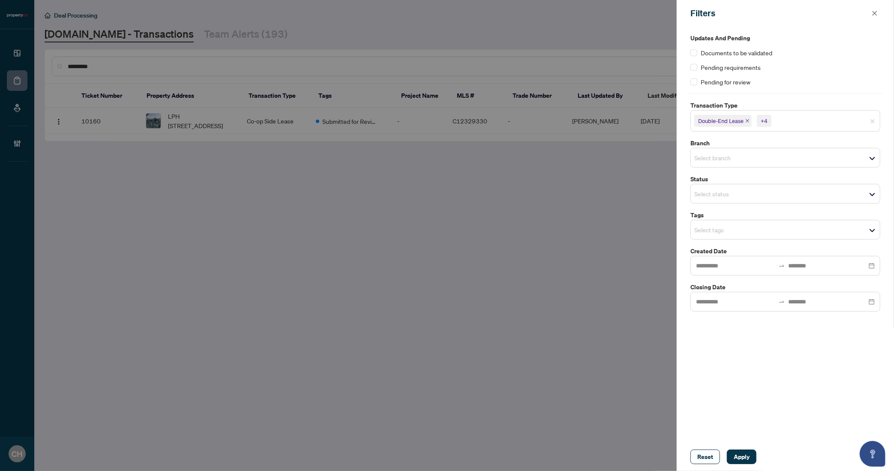
click at [749, 345] on div "Updates and Pending Documents to be validated Pending requirements Pending for …" at bounding box center [785, 235] width 217 height 416
click at [743, 450] on span "Apply" at bounding box center [742, 457] width 16 height 14
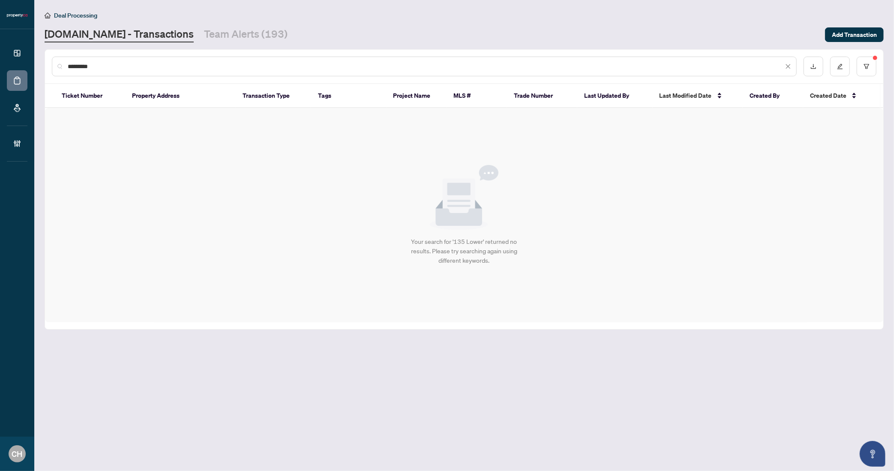
click at [88, 65] on input "*********" at bounding box center [426, 66] width 716 height 9
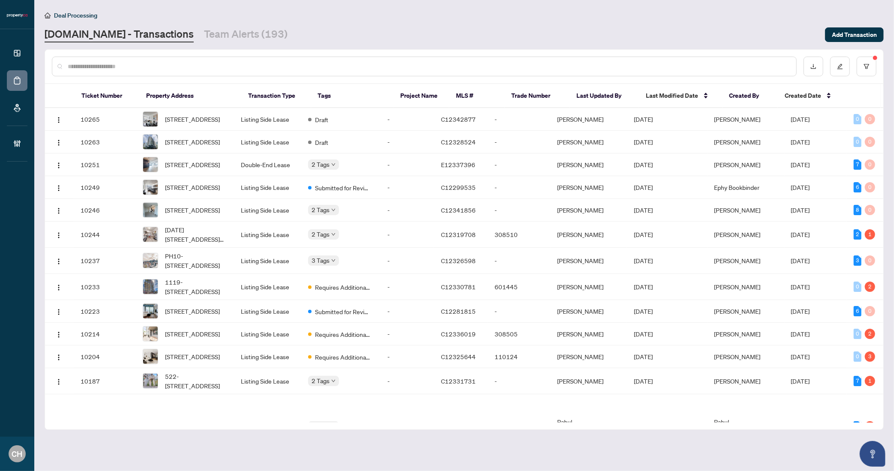
paste input "*********"
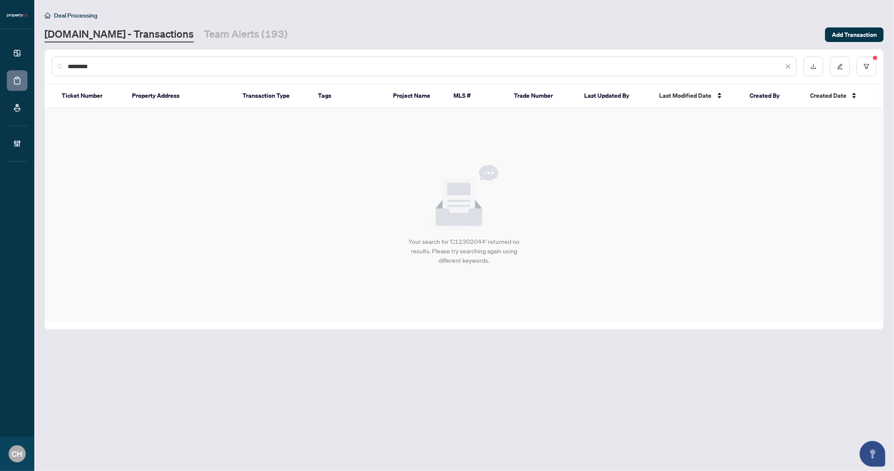
click at [169, 70] on input "*********" at bounding box center [426, 66] width 716 height 9
paste input "text"
type input "*******"
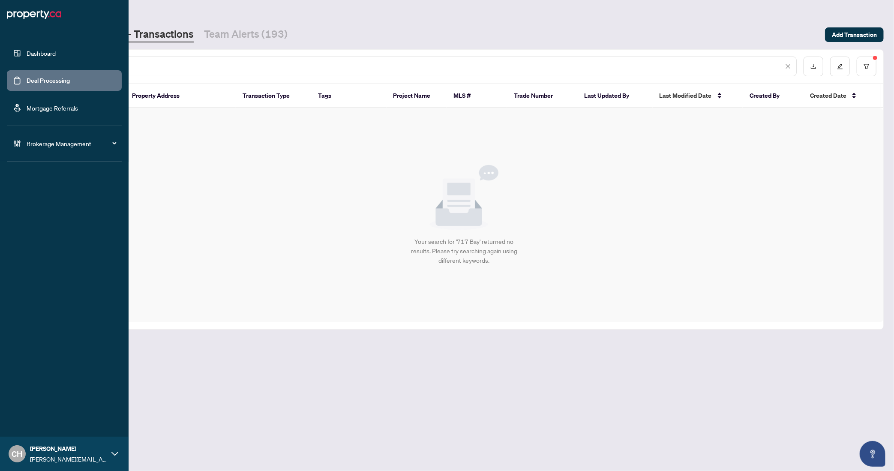
click at [27, 84] on link "Deal Processing" at bounding box center [48, 81] width 43 height 8
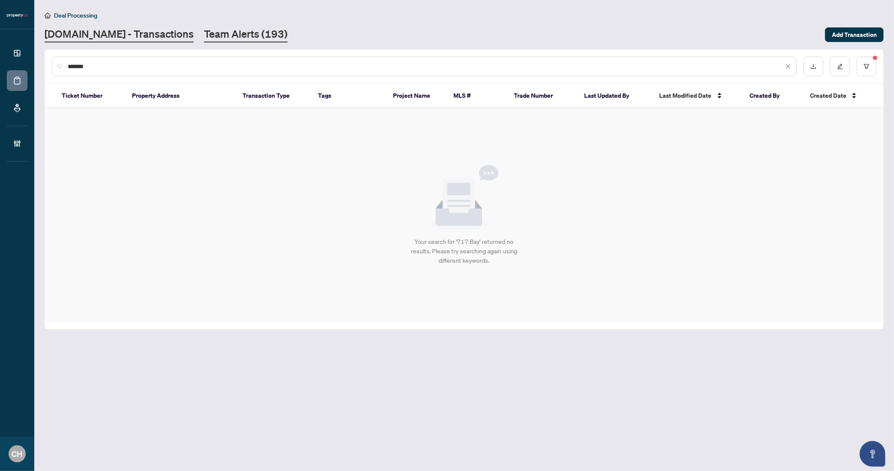
click at [212, 36] on link "Team Alerts (193)" at bounding box center [246, 34] width 84 height 15
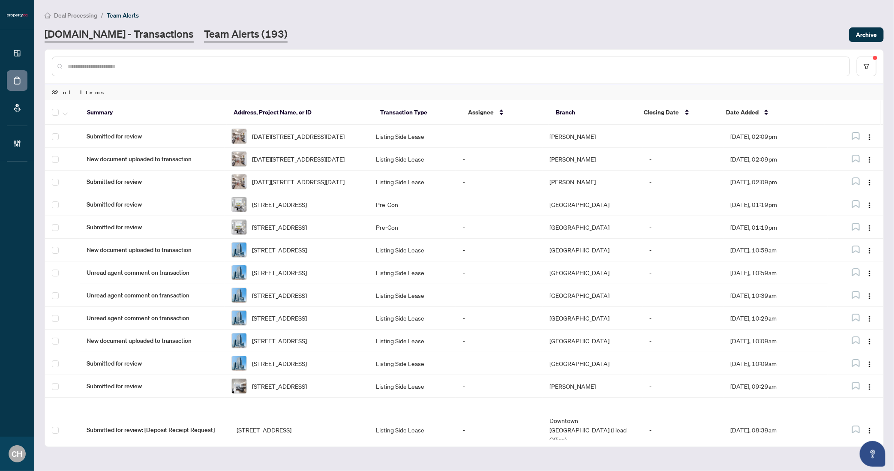
click at [56, 35] on link "[DOMAIN_NAME] - Transactions" at bounding box center [119, 34] width 149 height 15
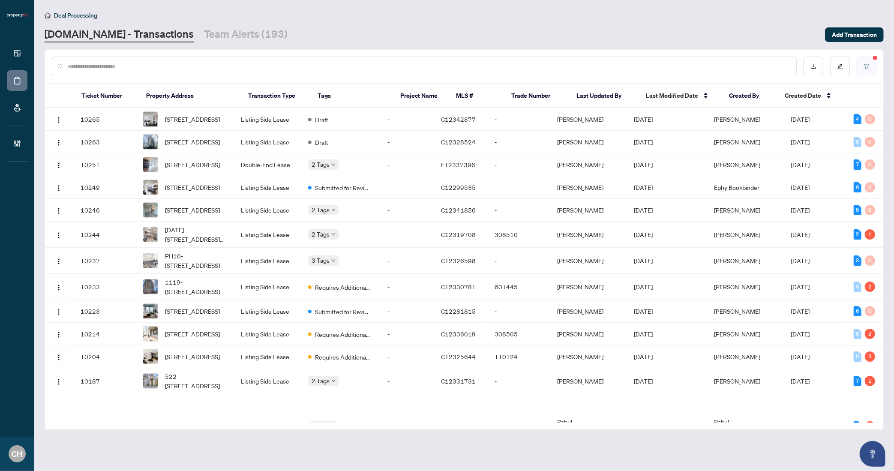
click at [865, 65] on icon "filter" at bounding box center [866, 66] width 5 height 5
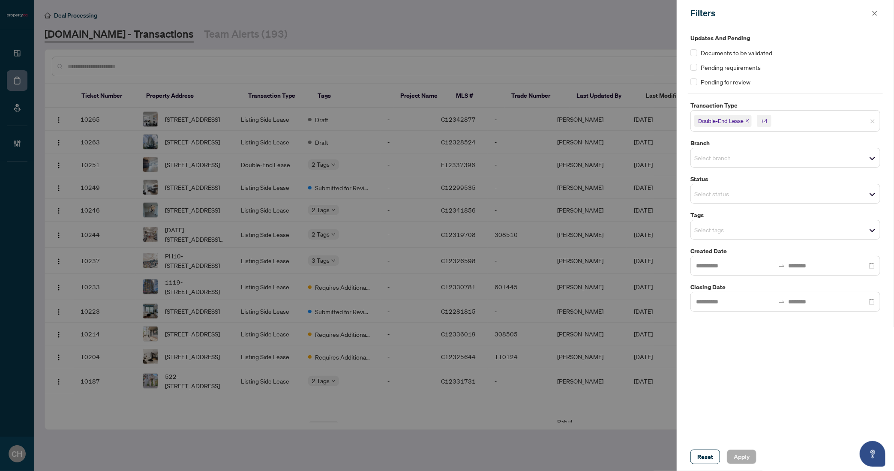
click at [765, 116] on span "+4" at bounding box center [764, 121] width 15 height 12
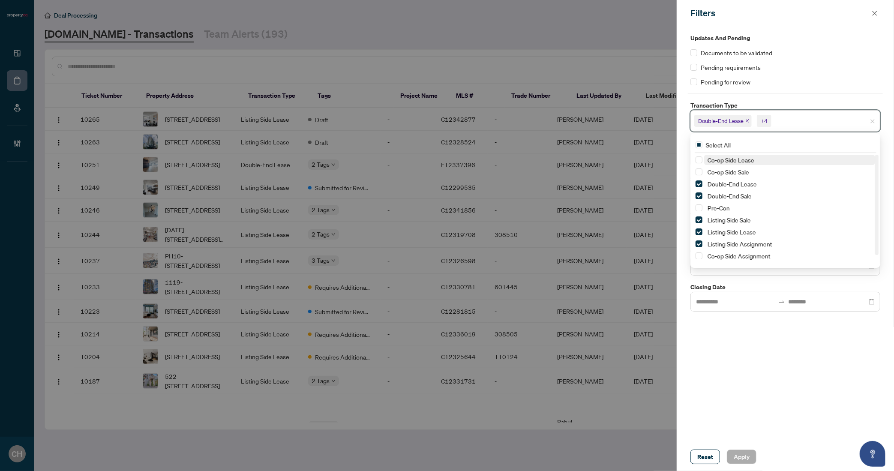
click at [768, 120] on span "+4" at bounding box center [764, 121] width 15 height 12
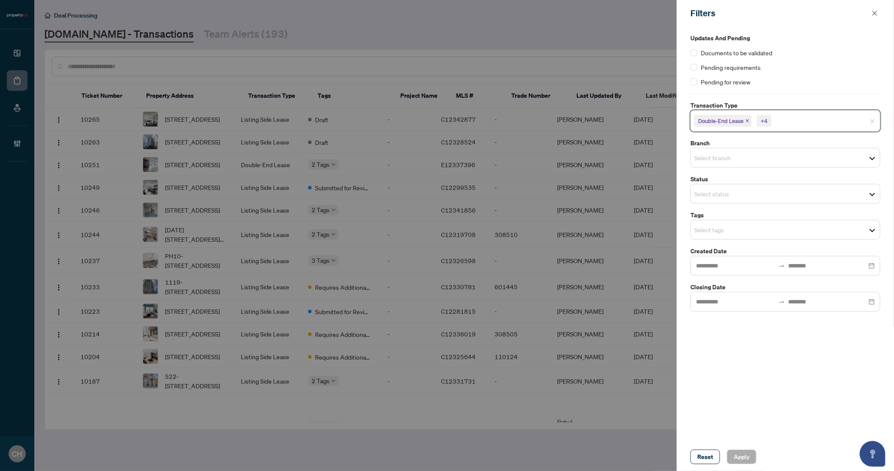
click at [768, 120] on span "+4" at bounding box center [764, 121] width 15 height 12
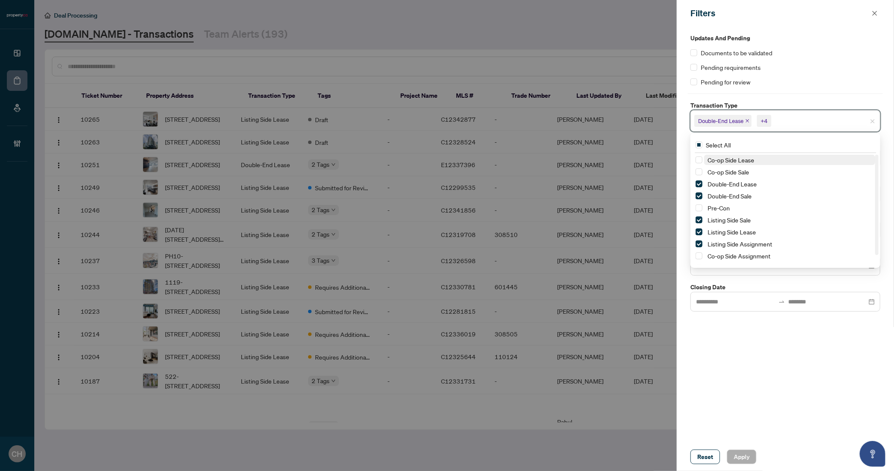
click at [719, 162] on span "Co-op Side Lease" at bounding box center [730, 160] width 47 height 8
click at [788, 374] on div "Updates and Pending Documents to be validated Pending requirements Pending for …" at bounding box center [785, 235] width 217 height 416
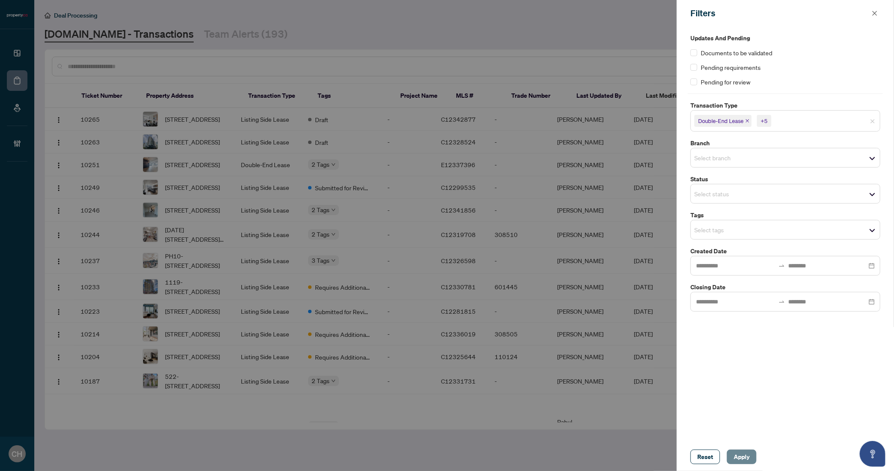
click at [742, 461] on span "Apply" at bounding box center [742, 457] width 16 height 14
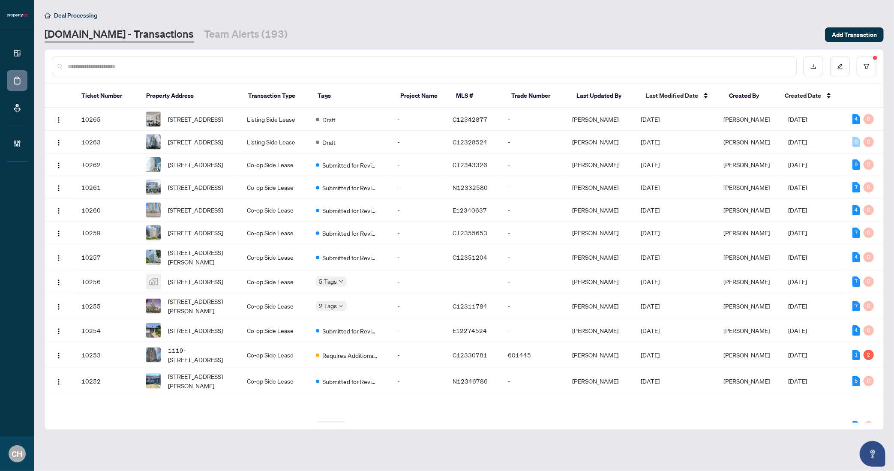
click at [137, 66] on input "text" at bounding box center [429, 66] width 722 height 9
paste input "*********"
type input "*********"
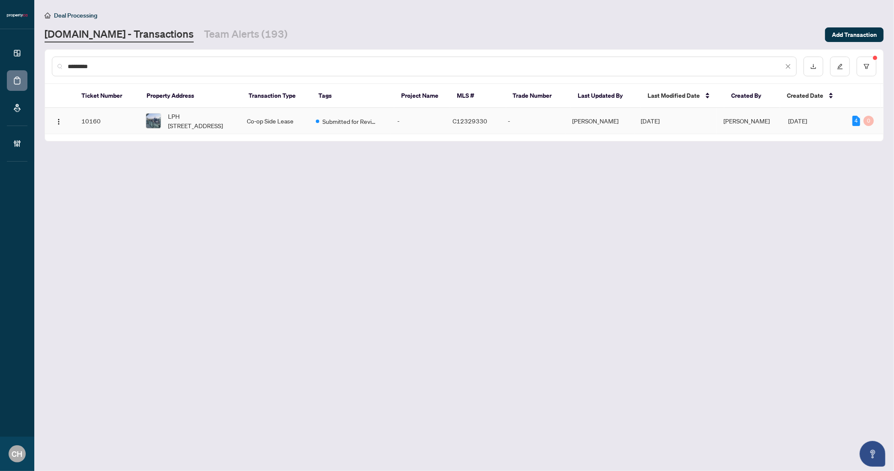
click at [446, 126] on td "-" at bounding box center [417, 121] width 55 height 26
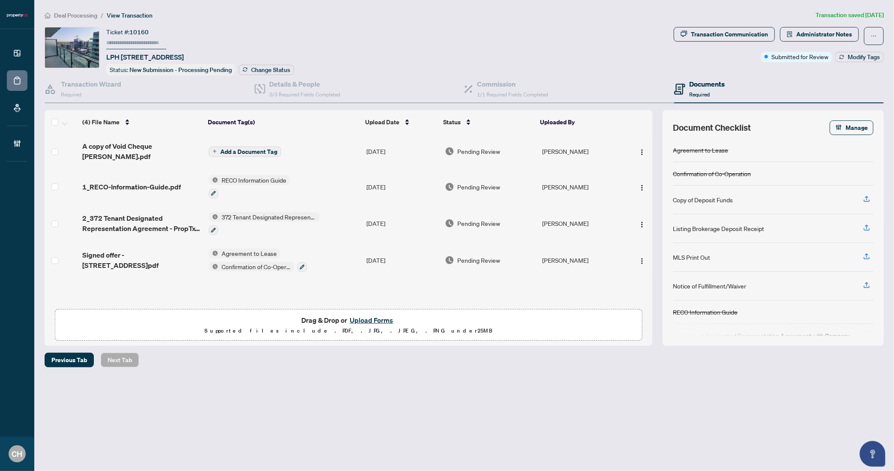
click at [708, 92] on span "Required" at bounding box center [699, 94] width 21 height 6
click at [150, 86] on div "Transaction Wizard Required" at bounding box center [150, 89] width 210 height 28
